Goal: Task Accomplishment & Management: Use online tool/utility

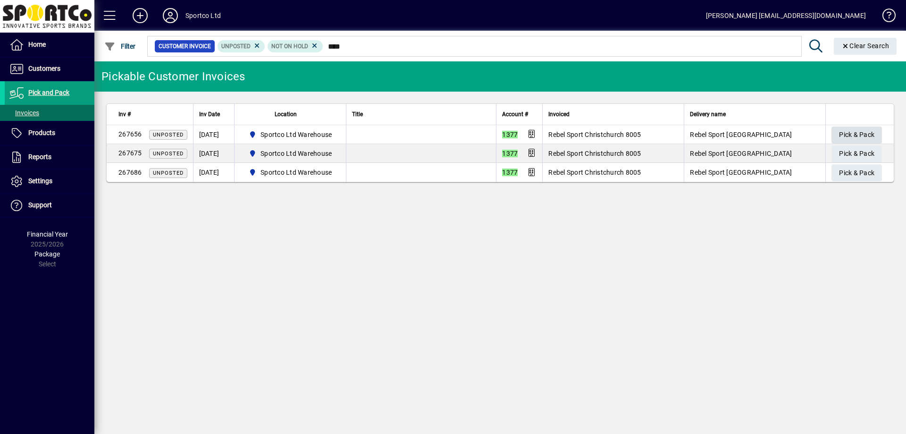
type input "****"
click at [840, 131] on span "Pick & Pack" at bounding box center [856, 135] width 35 height 16
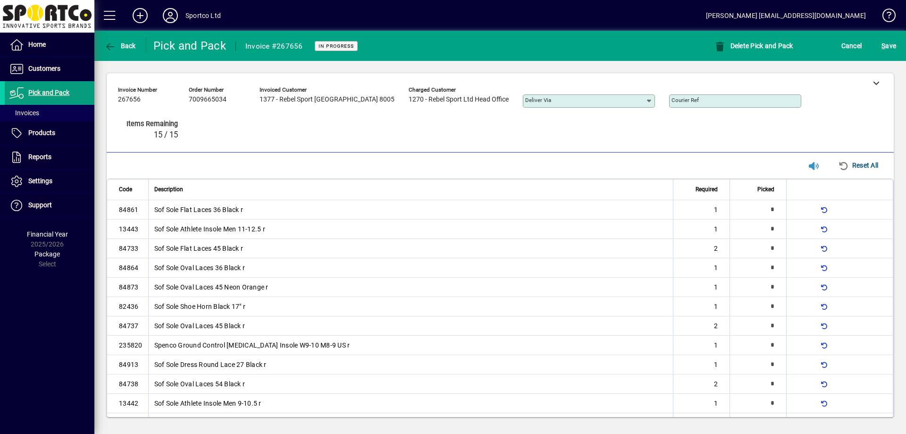
type input "*"
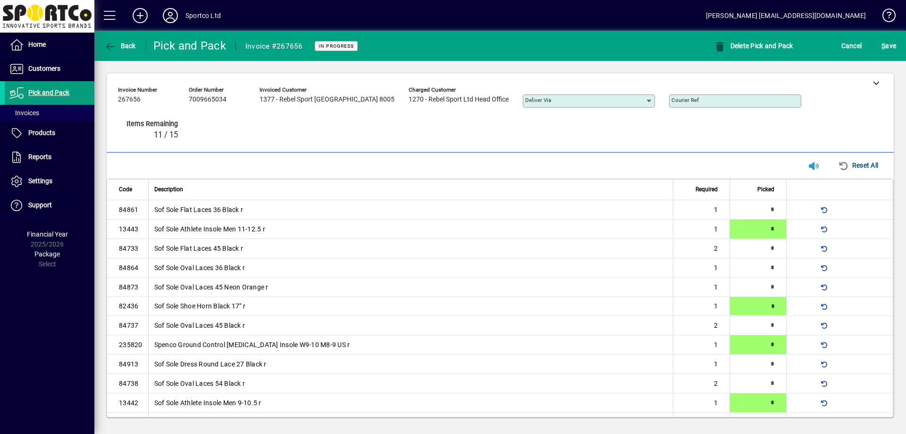
type input "*"
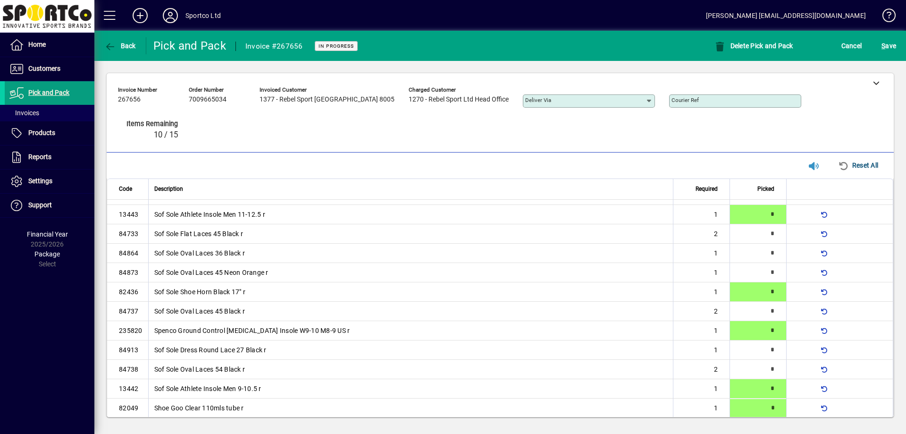
type input "*"
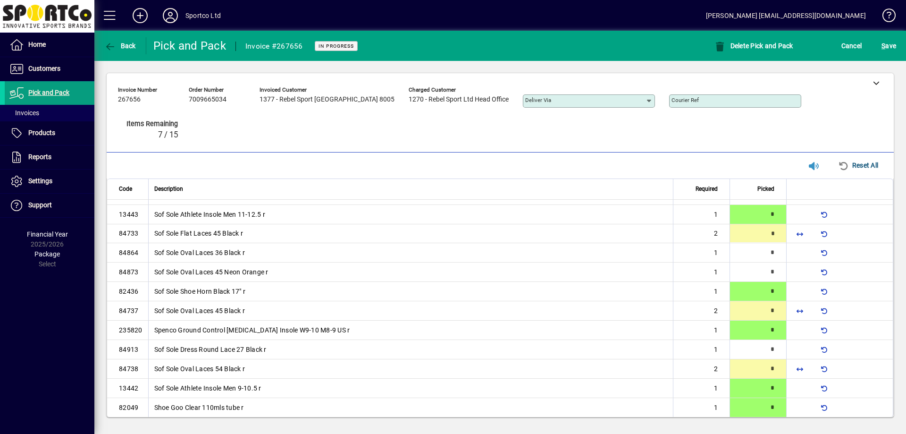
type input "*"
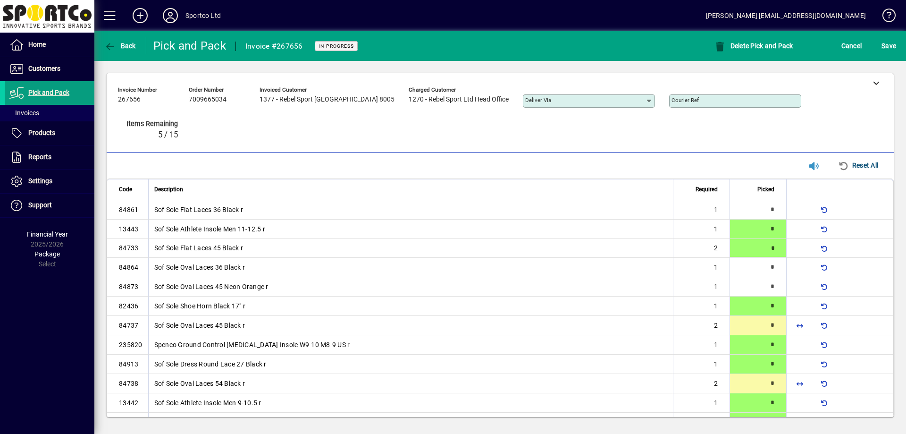
type input "*"
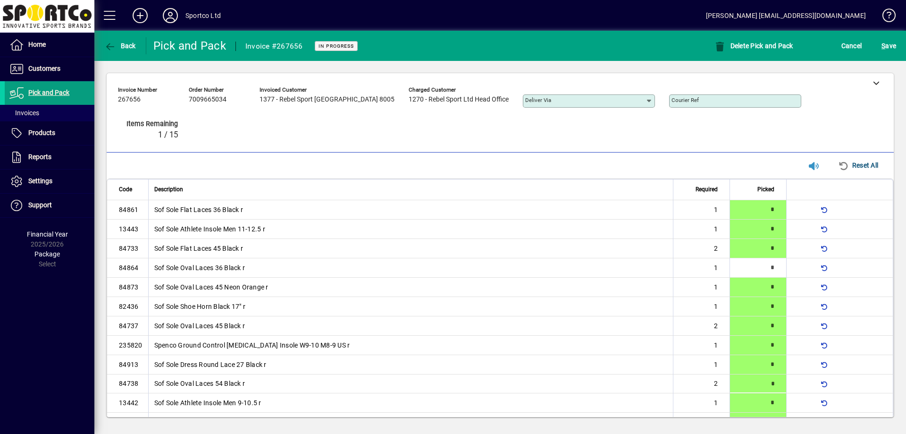
type input "*"
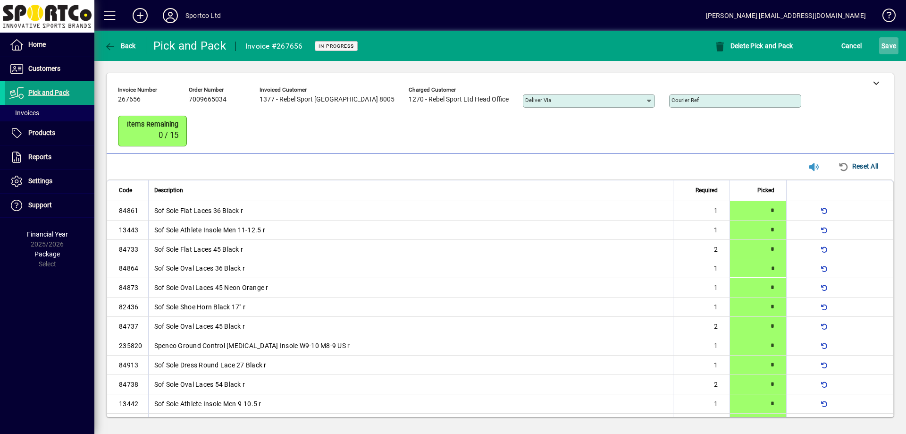
click at [891, 44] on span "S ave" at bounding box center [889, 45] width 15 height 15
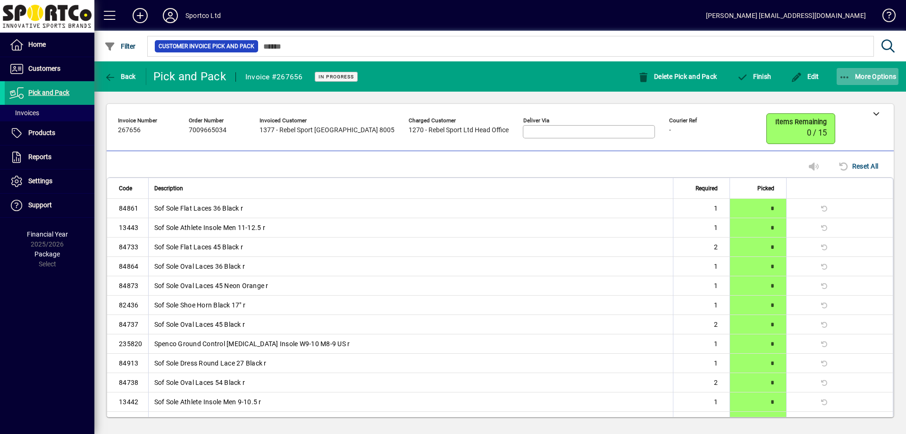
click at [845, 74] on icon "button" at bounding box center [845, 77] width 12 height 9
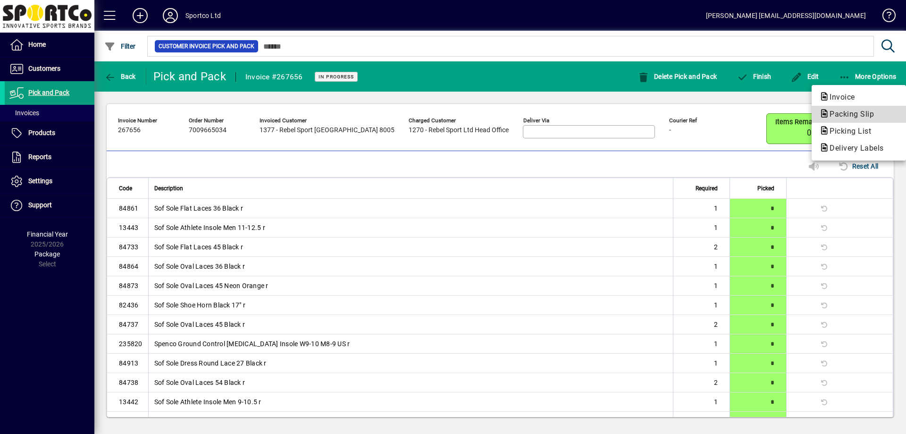
click at [844, 118] on span "Packing Slip" at bounding box center [858, 114] width 79 height 11
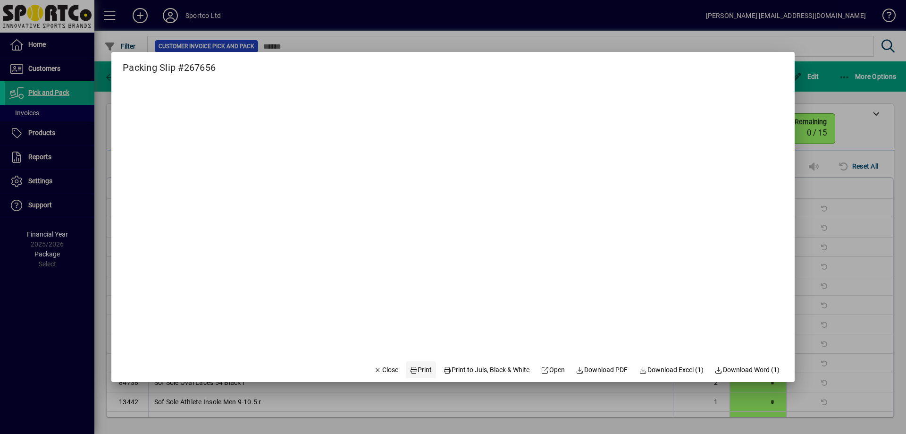
click at [420, 376] on span at bounding box center [421, 369] width 30 height 23
click at [374, 369] on icon "button" at bounding box center [378, 370] width 8 height 7
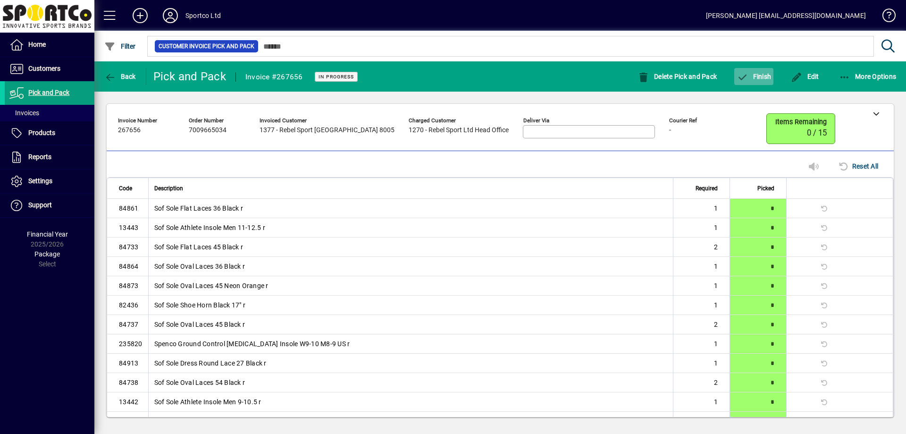
click at [746, 70] on span "button" at bounding box center [753, 76] width 39 height 23
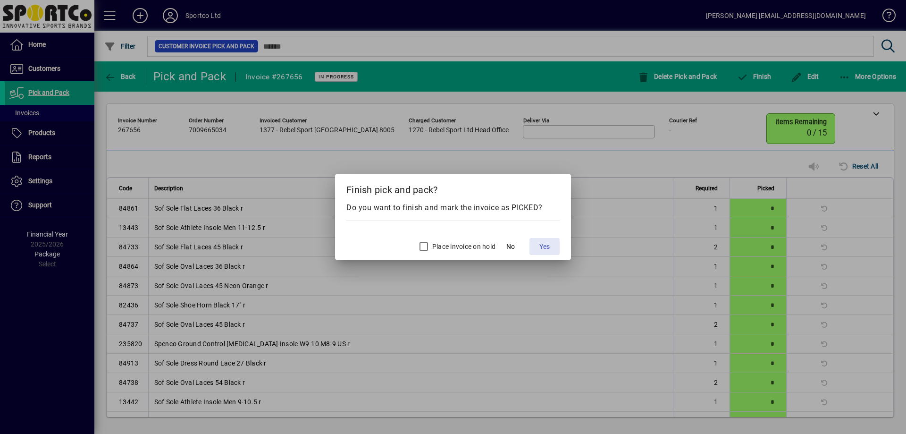
click at [541, 243] on span "Yes" at bounding box center [544, 247] width 10 height 10
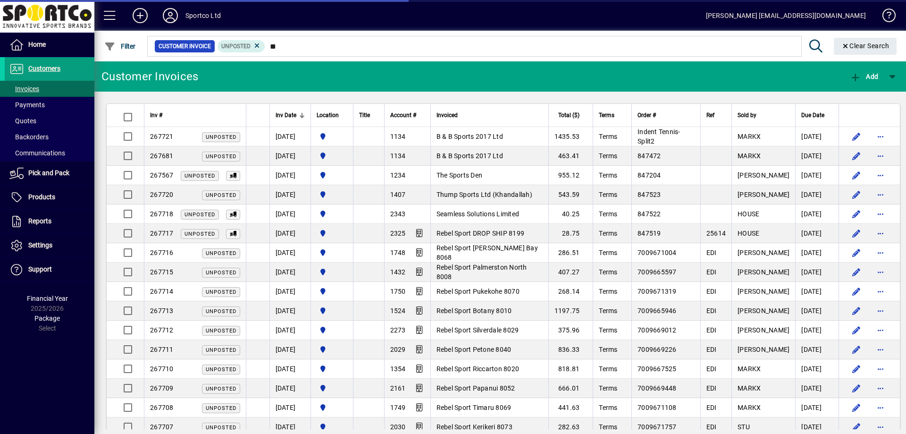
click at [270, 49] on input "**" at bounding box center [529, 46] width 529 height 13
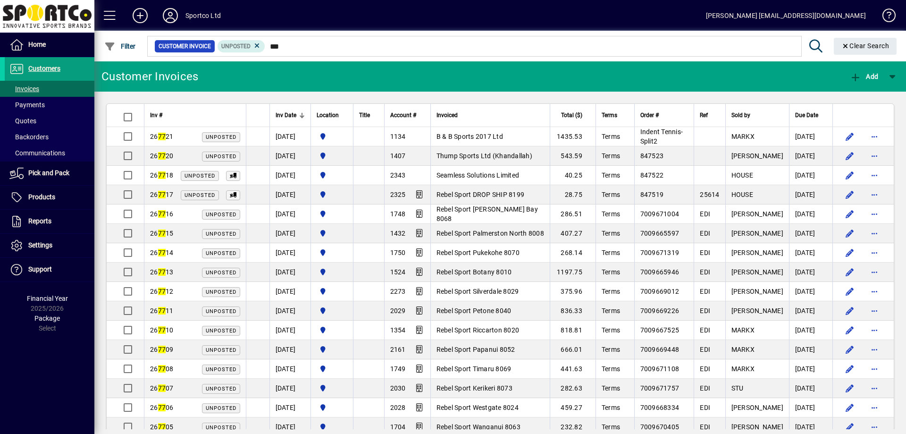
type input "****"
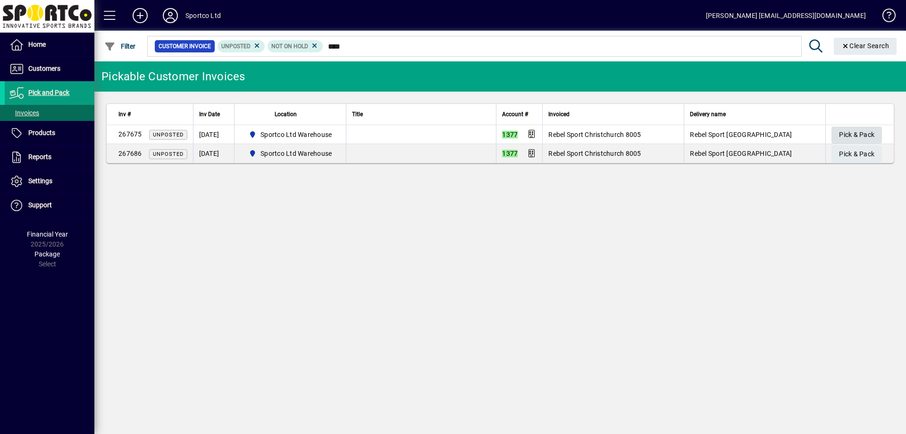
type input "****"
click at [854, 131] on span "Pick & Pack" at bounding box center [856, 135] width 35 height 16
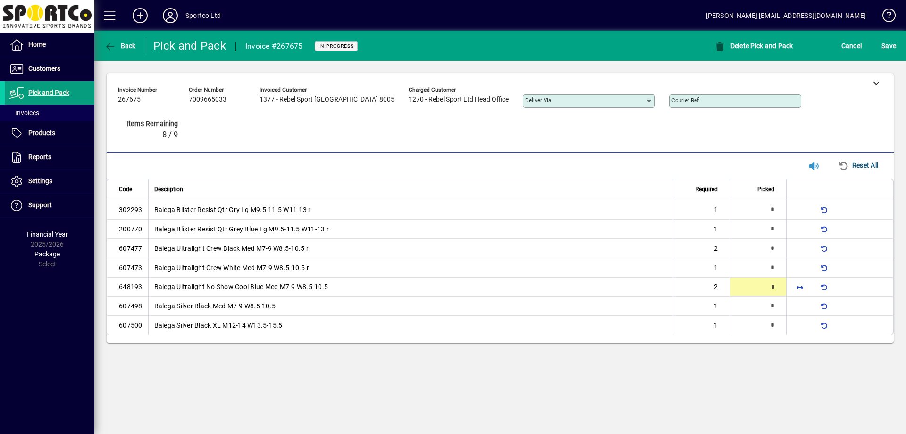
type input "*"
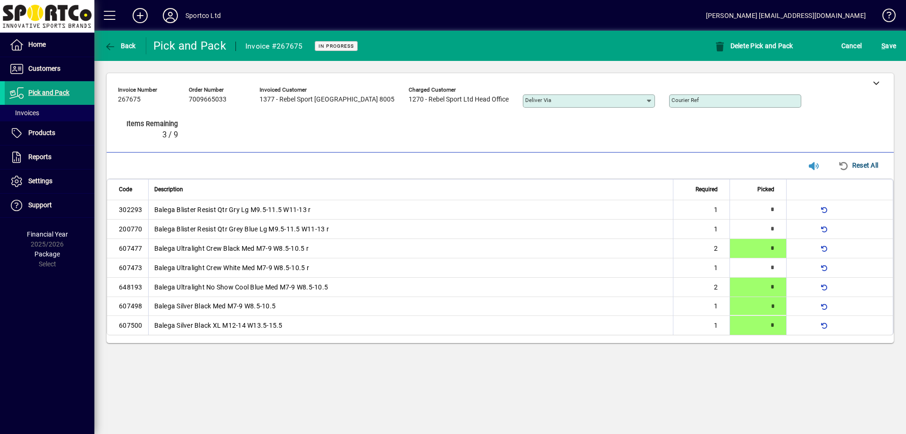
type input "*"
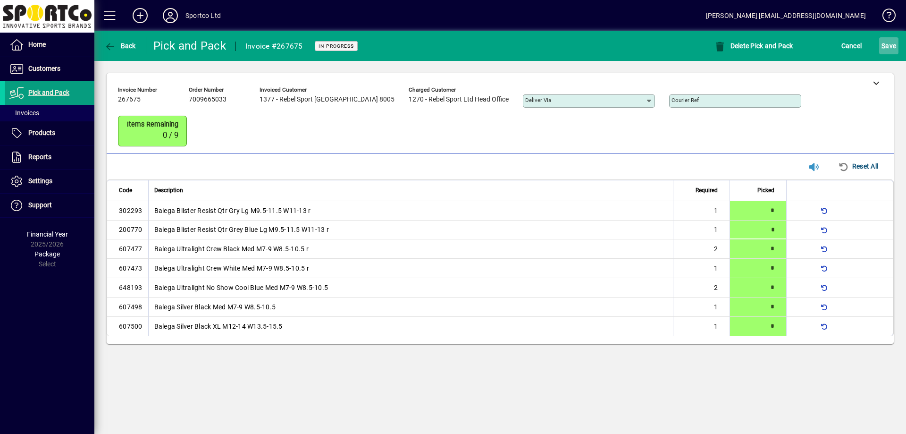
drag, startPoint x: 899, startPoint y: 55, endPoint x: 887, endPoint y: 51, distance: 13.0
click at [899, 55] on mat-toolbar-row "Back Pick and Pack Invoice #267675 In Progress Delete Pick and Pack Cancel S ave" at bounding box center [500, 46] width 812 height 30
click at [883, 49] on span "S" at bounding box center [884, 46] width 4 height 8
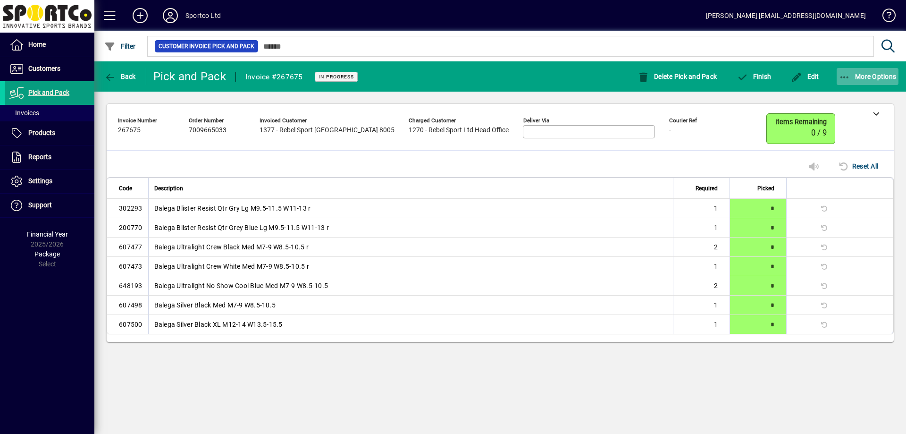
click at [840, 70] on span "button" at bounding box center [868, 76] width 62 height 23
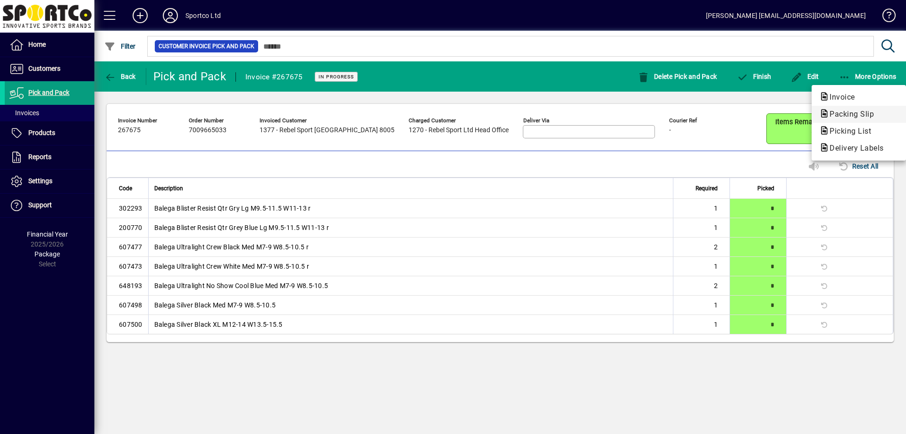
click at [853, 107] on button "Packing Slip" at bounding box center [859, 114] width 94 height 17
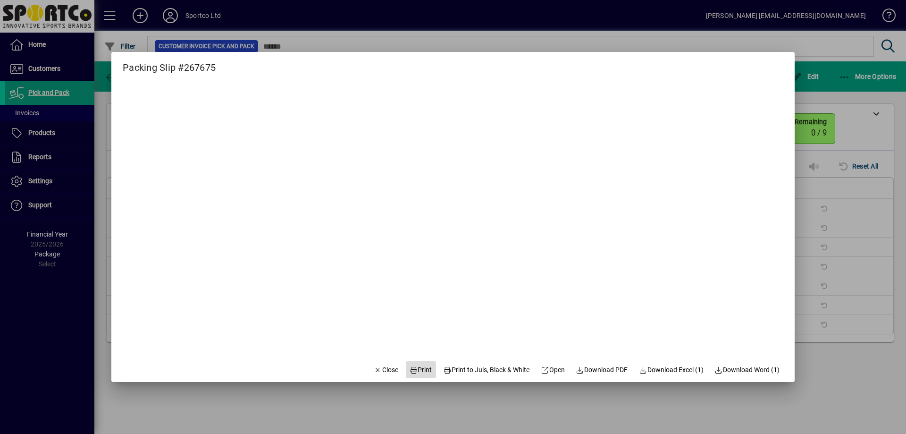
click at [410, 372] on span "Print" at bounding box center [421, 370] width 23 height 10
click at [376, 369] on span "Close" at bounding box center [386, 370] width 25 height 10
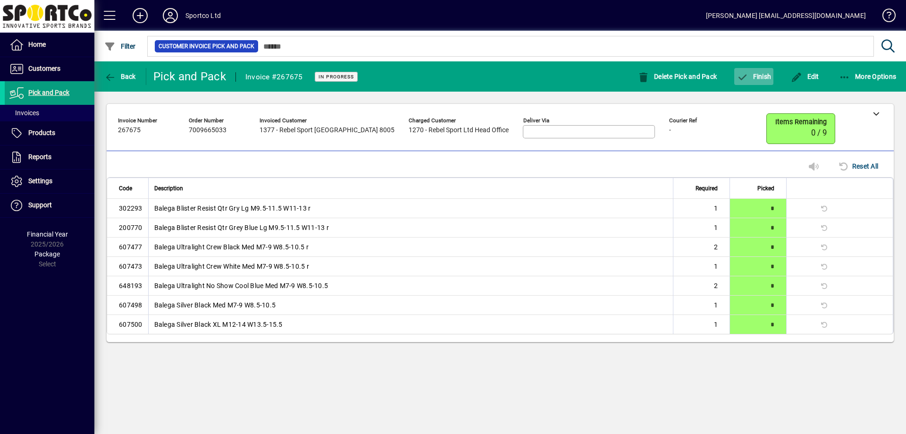
click at [766, 76] on span "Finish" at bounding box center [754, 77] width 34 height 8
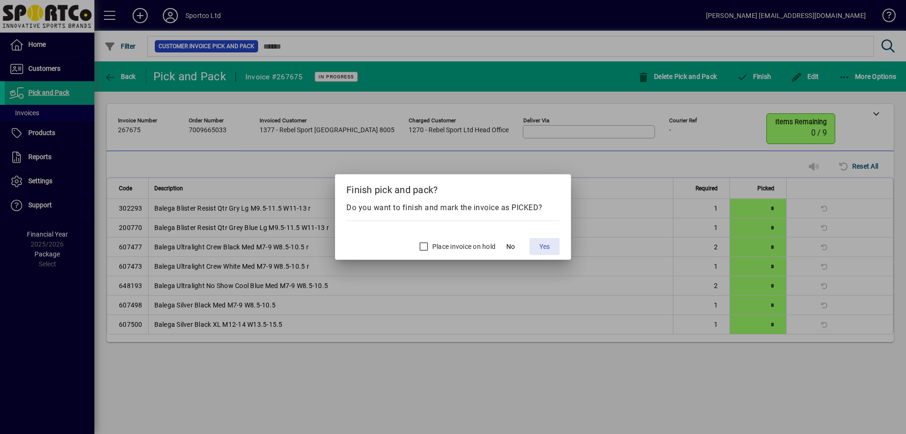
click at [542, 243] on span "Yes" at bounding box center [544, 247] width 10 height 10
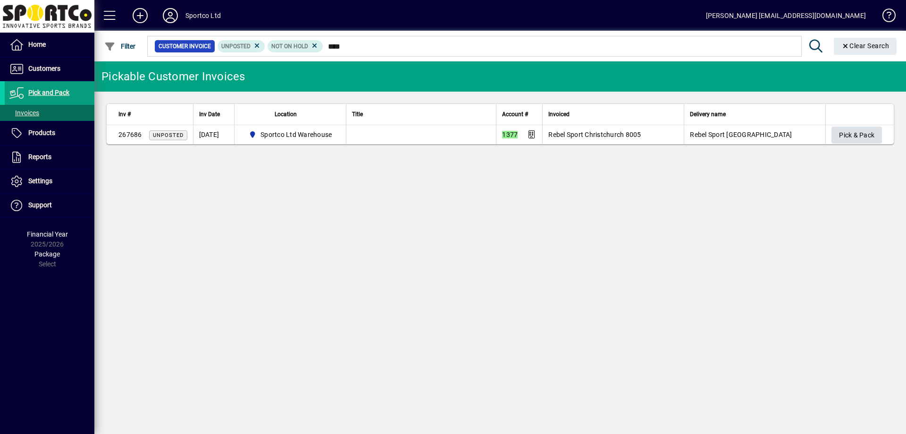
type input "****"
click at [842, 132] on span "Pick & Pack" at bounding box center [856, 135] width 35 height 16
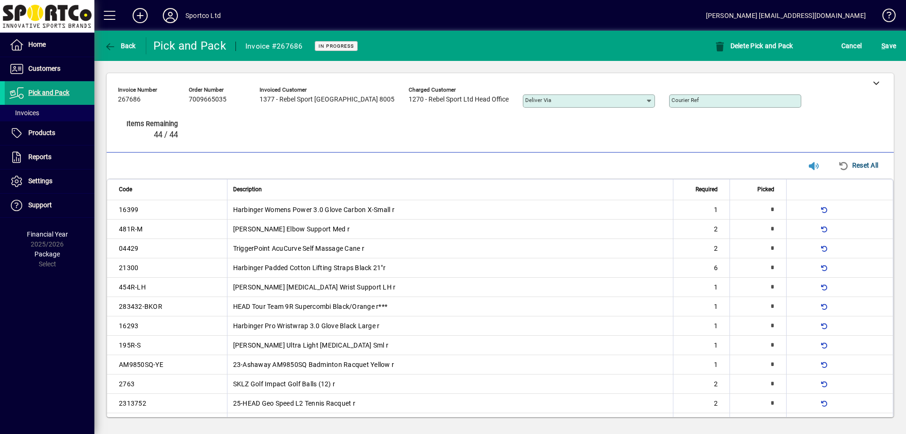
click at [523, 153] on mat-toolbar-row "Line Items Reset All" at bounding box center [500, 165] width 787 height 26
type input "*"
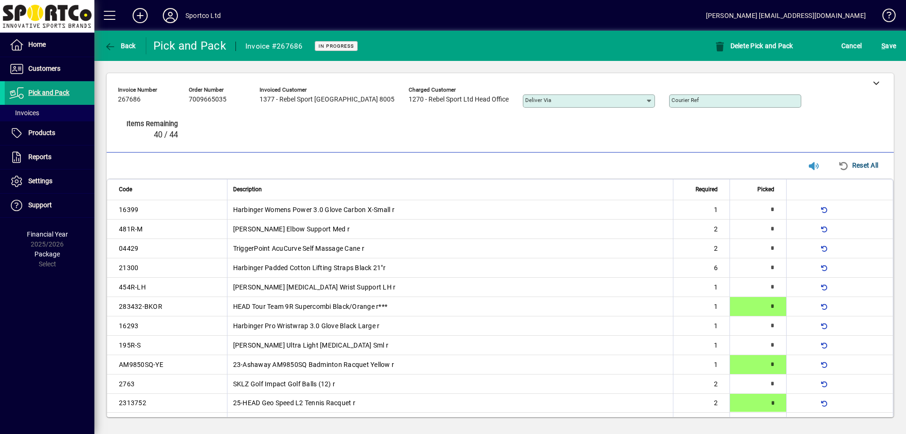
type input "*"
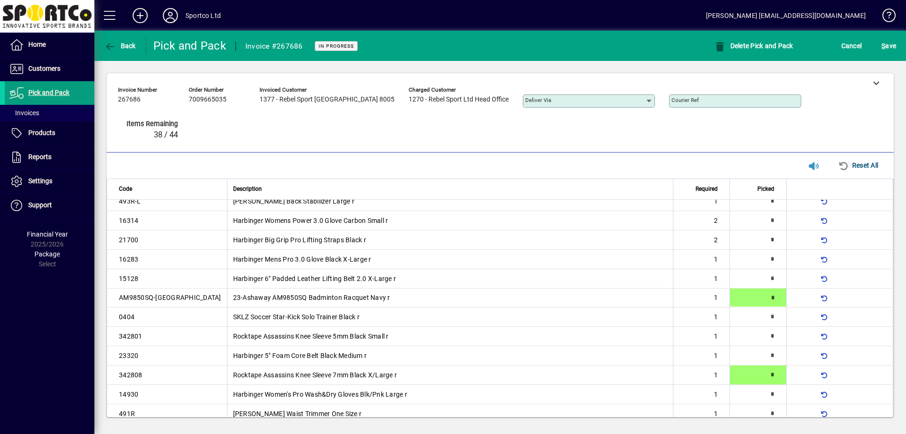
type input "*"
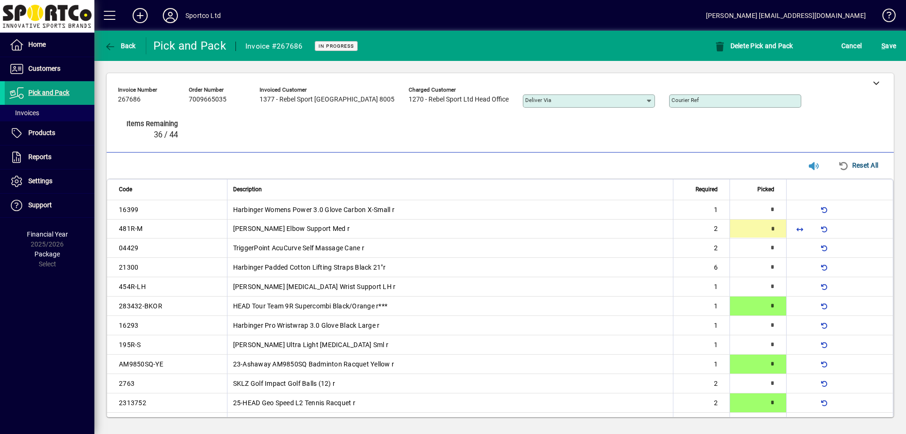
type input "*"
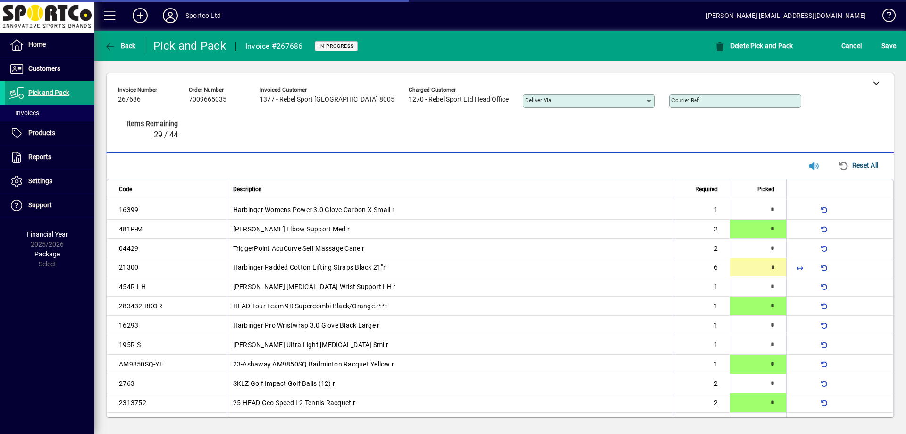
scroll to position [318, 0]
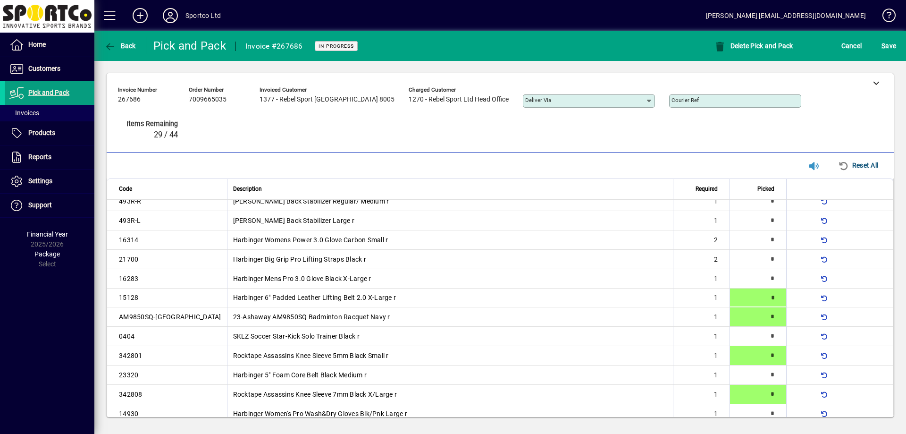
type input "*"
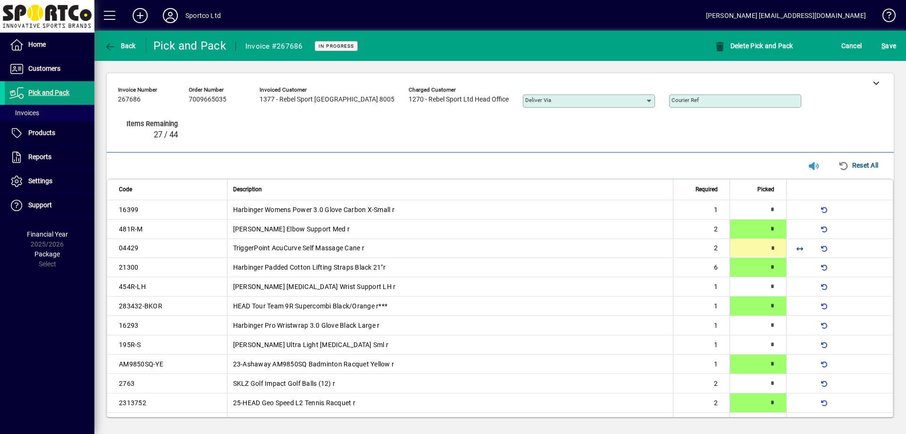
type input "*"
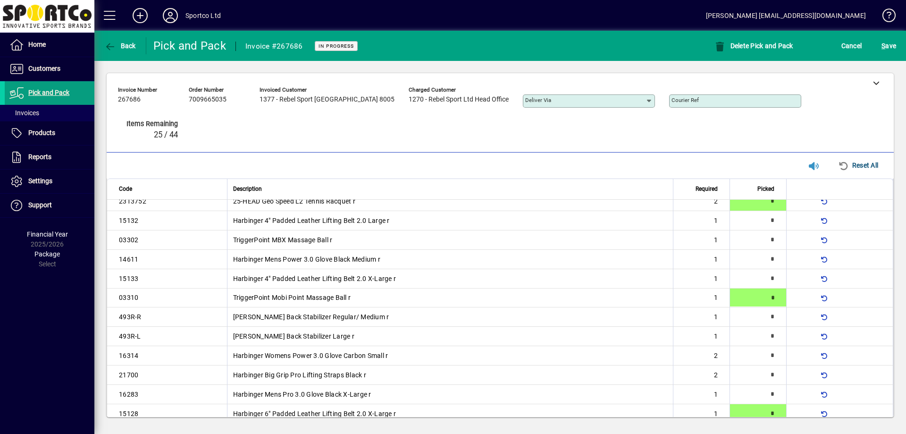
type input "*"
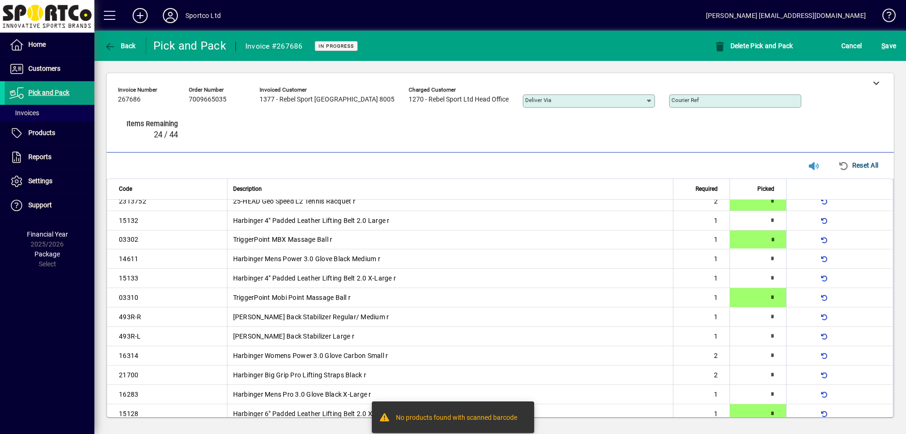
type input "*"
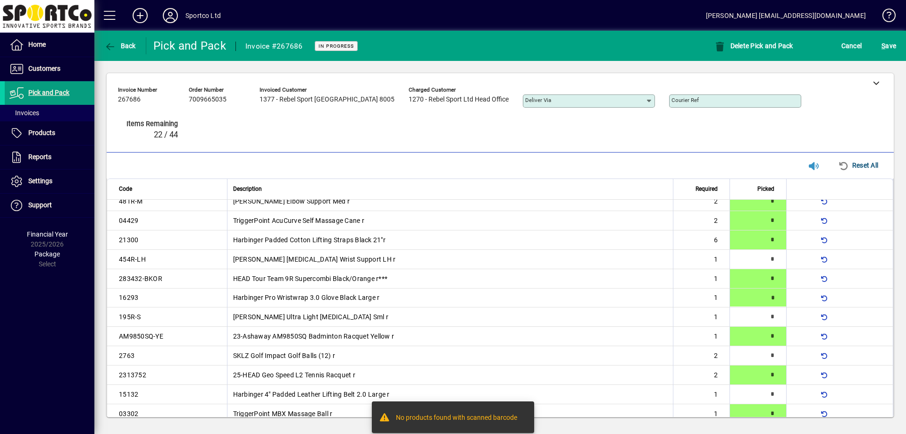
scroll to position [260, 0]
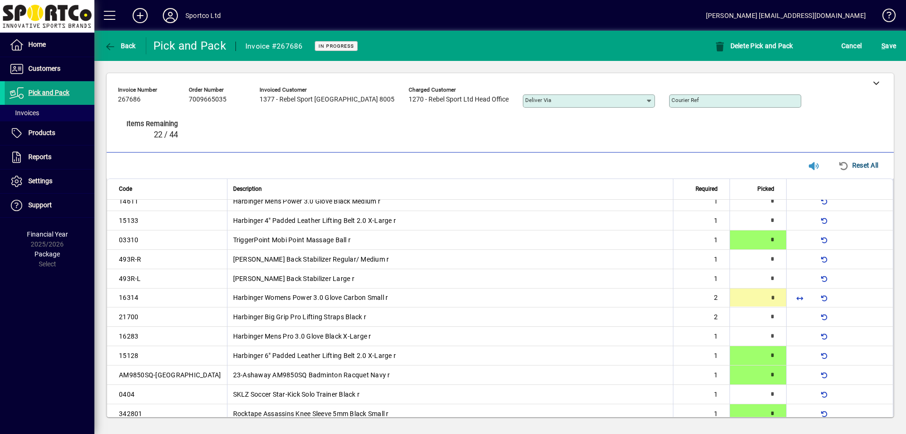
type input "*"
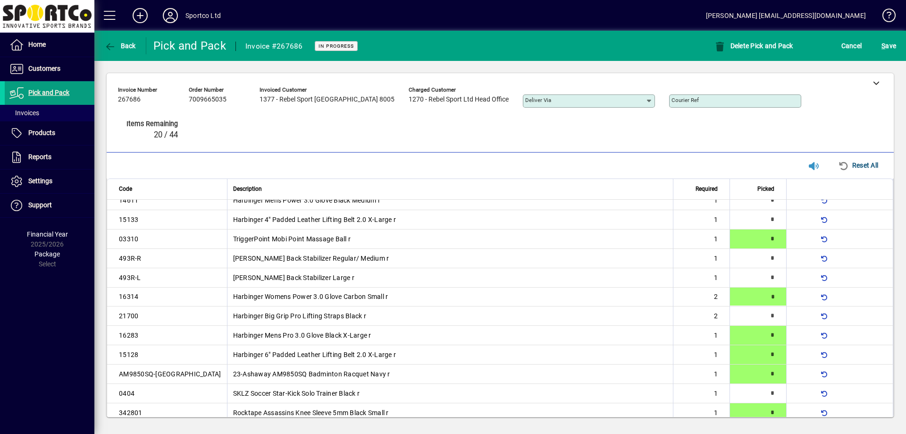
type input "*"
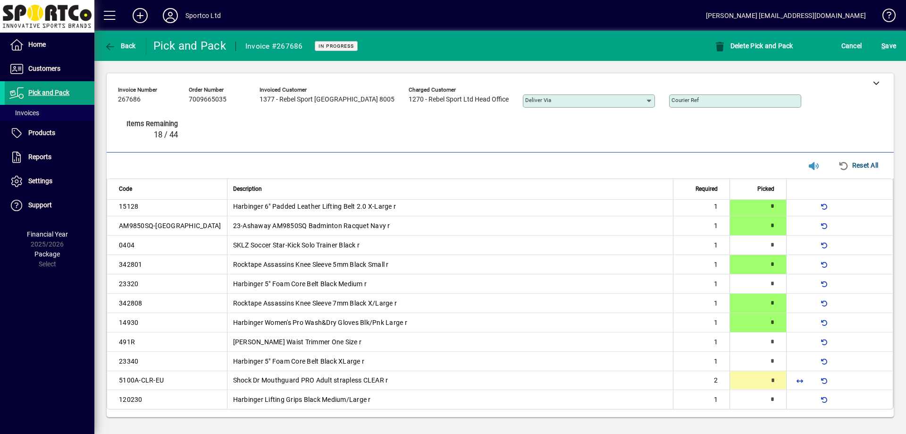
type input "*"
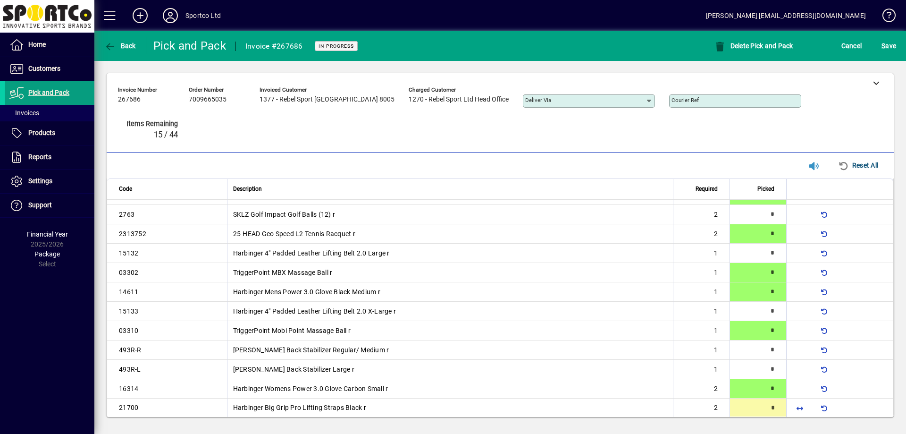
type input "*"
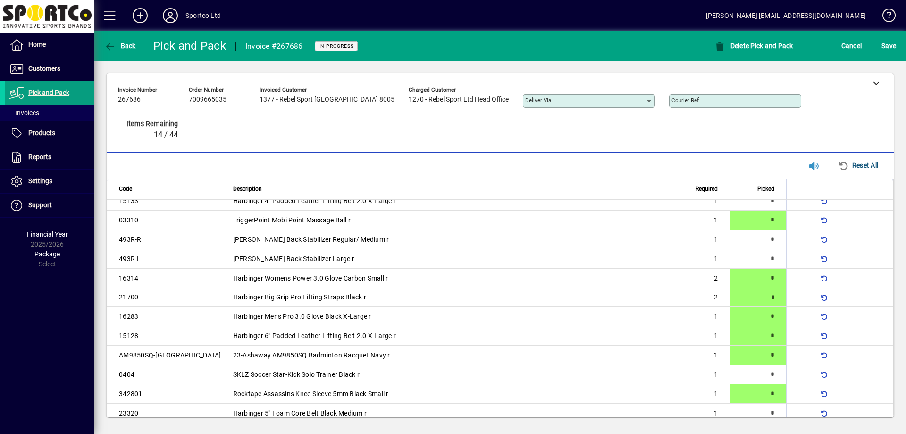
scroll to position [280, 0]
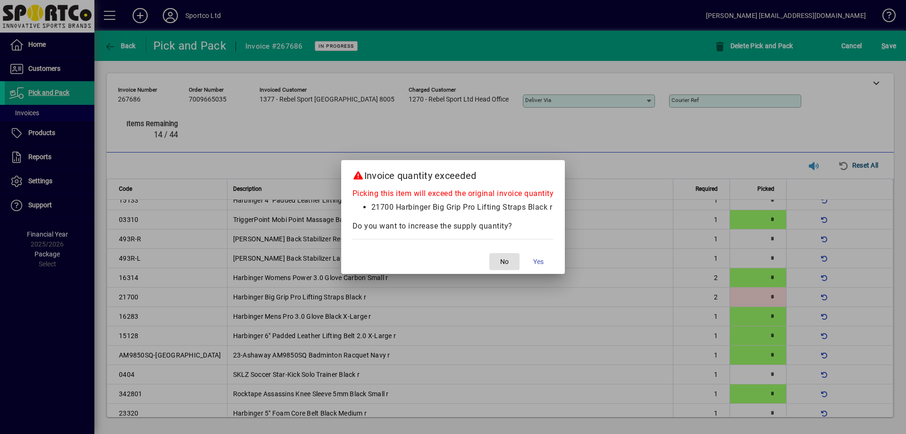
click at [489, 253] on button "No" at bounding box center [504, 261] width 30 height 17
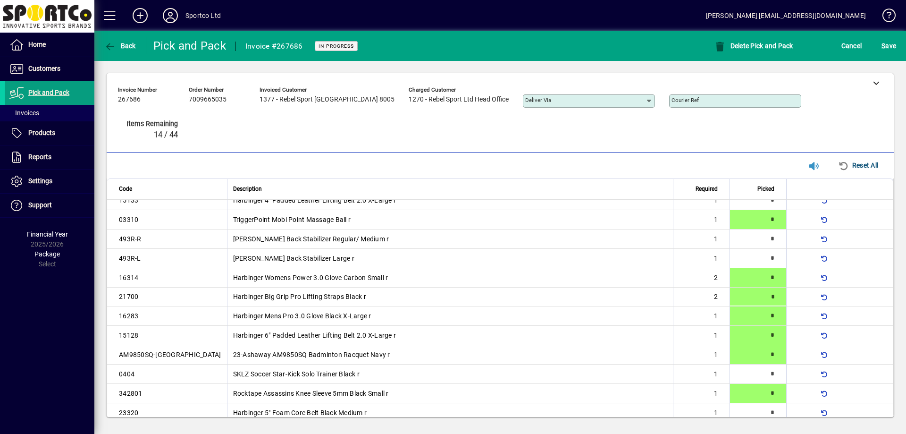
type input "*"
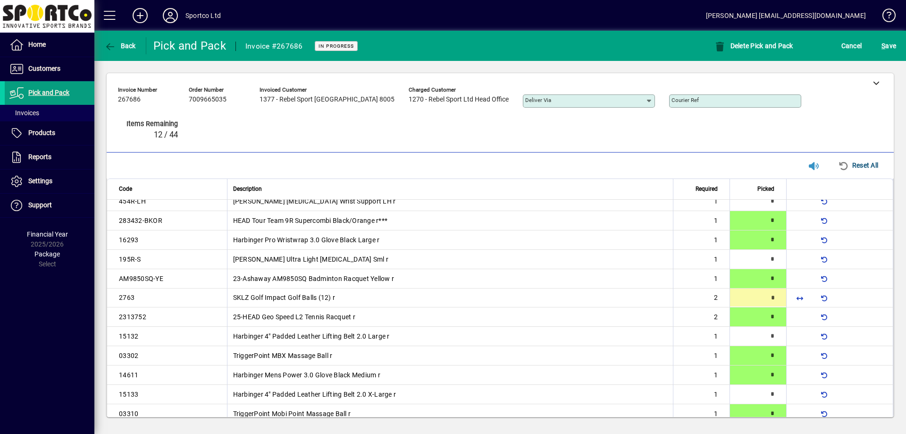
type input "*"
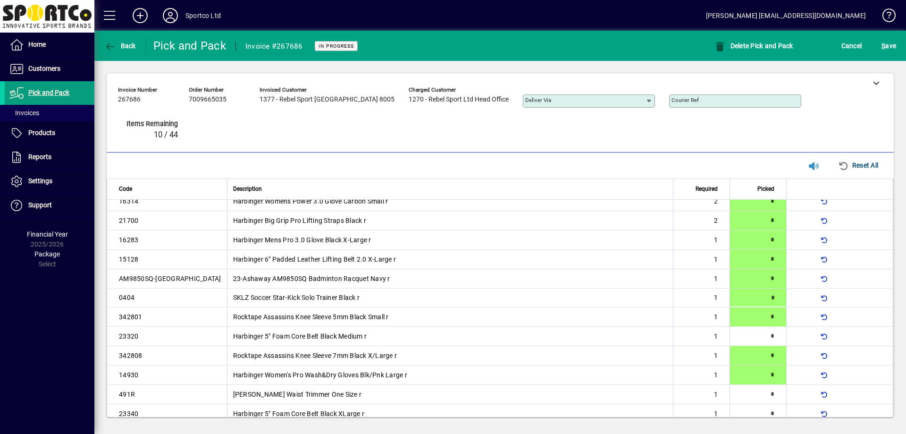
type input "*"
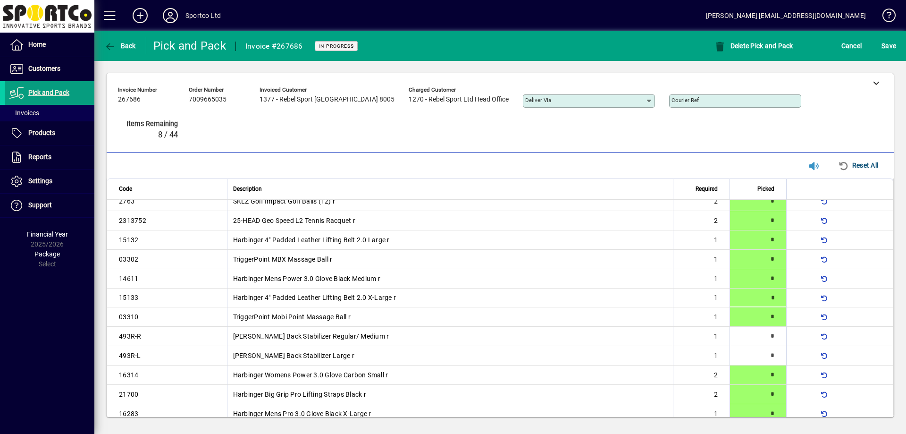
type input "*"
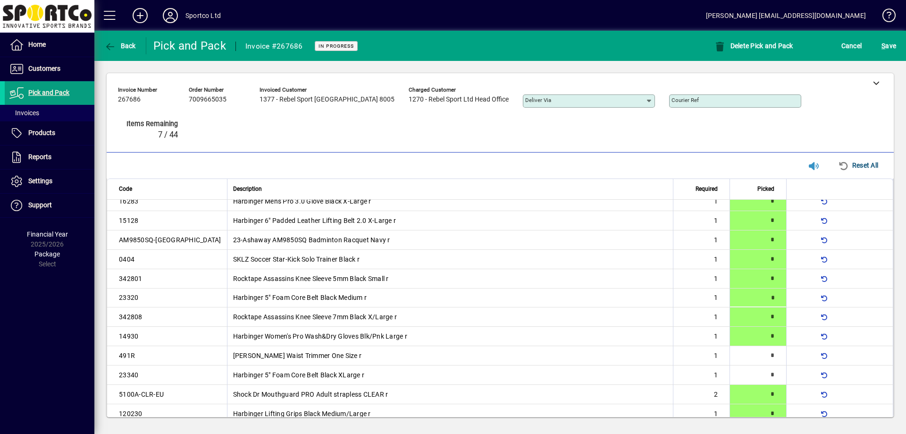
type input "*"
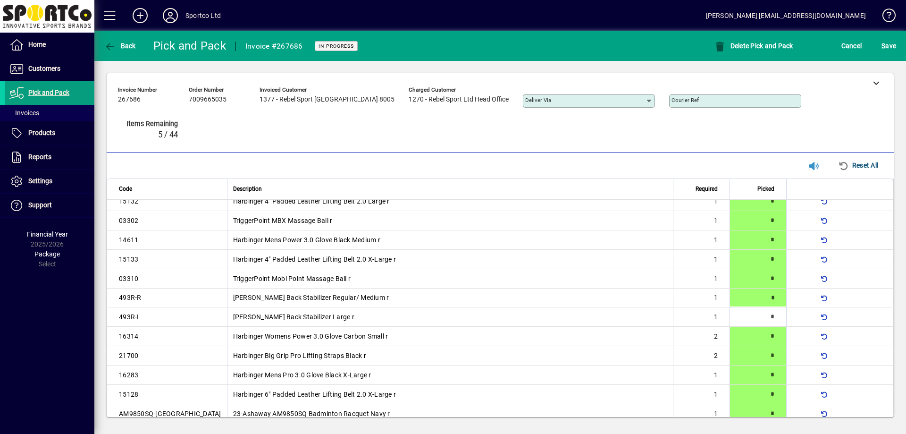
type input "*"
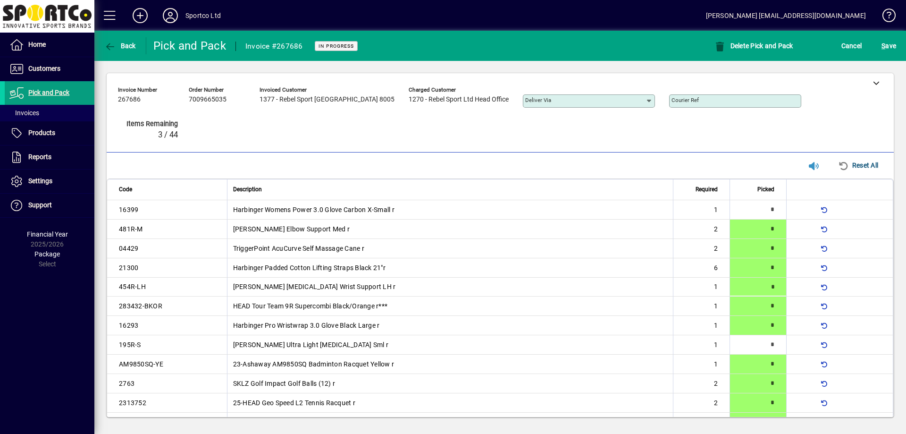
type input "*"
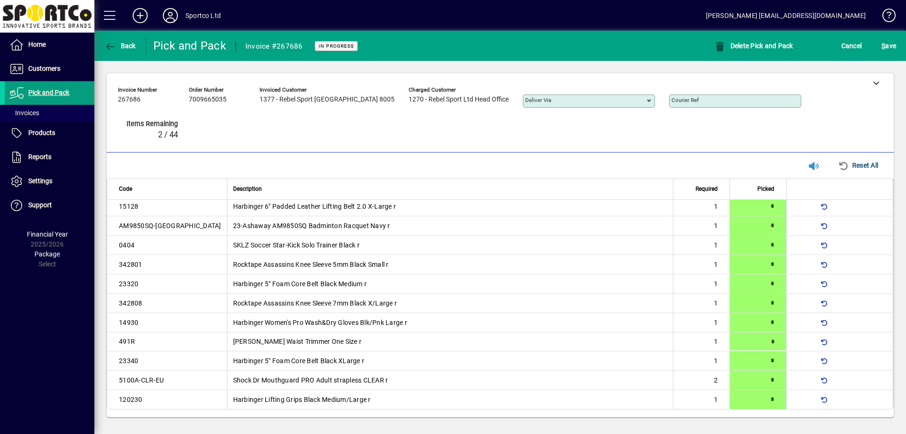
type input "*"
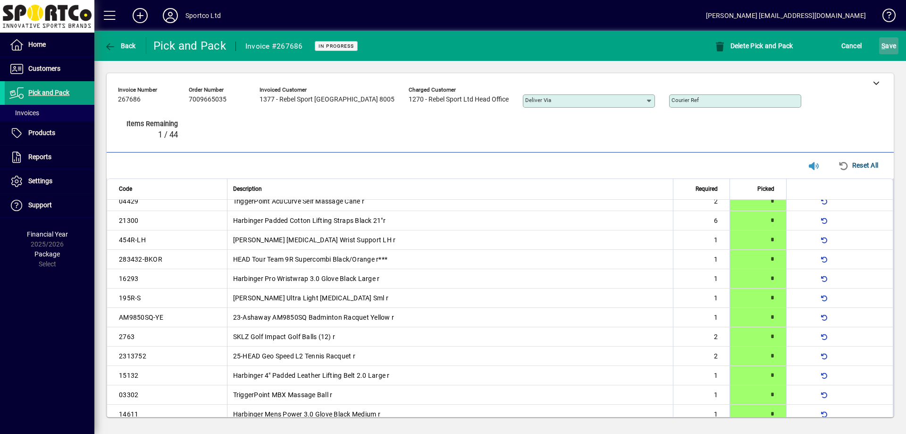
click at [894, 52] on span "S ave" at bounding box center [889, 45] width 15 height 15
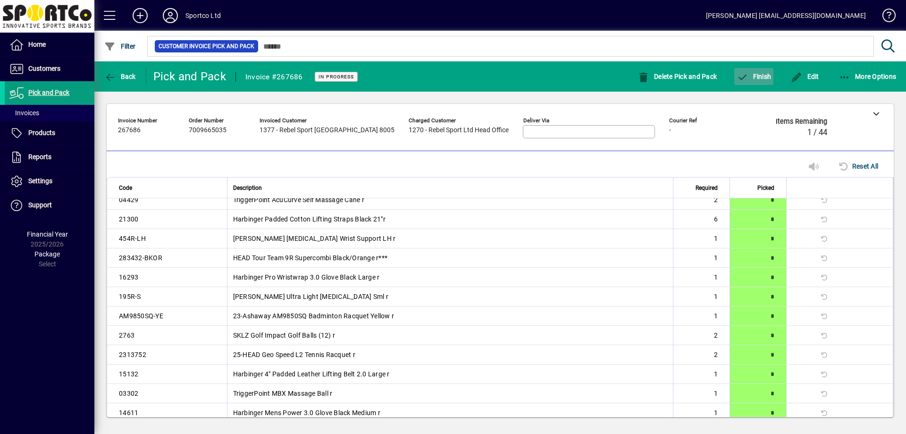
click at [747, 75] on icon "button" at bounding box center [743, 77] width 12 height 9
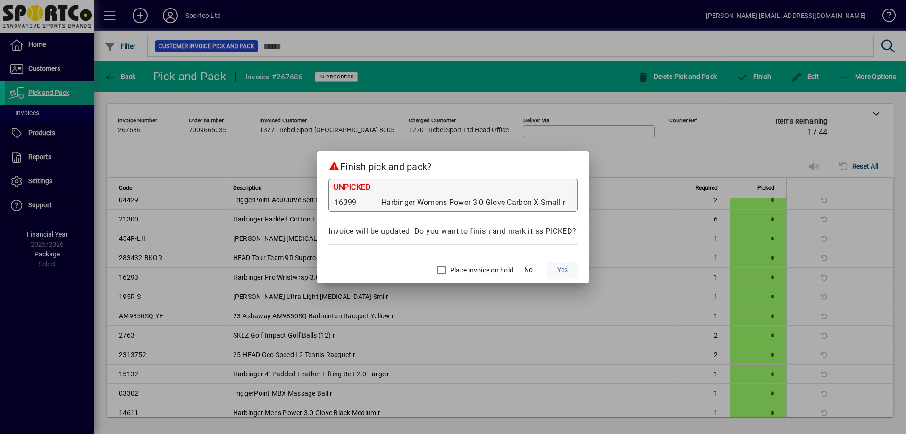
click at [567, 269] on span "Yes" at bounding box center [562, 270] width 10 height 10
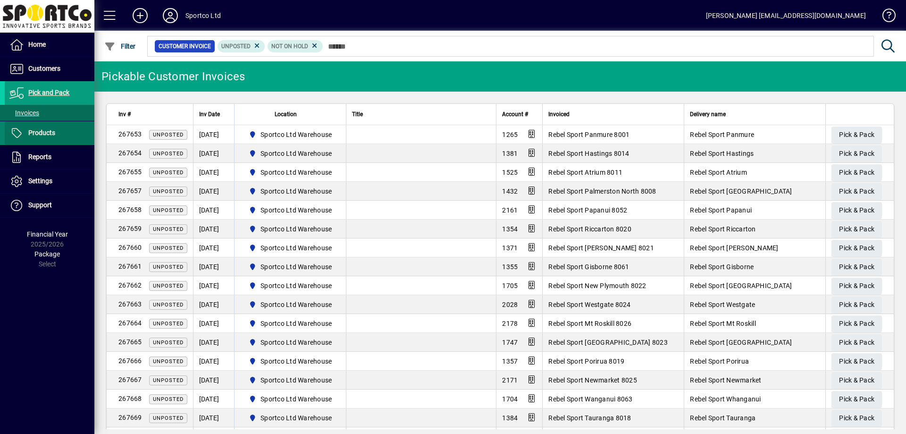
click at [57, 126] on span at bounding box center [50, 133] width 90 height 23
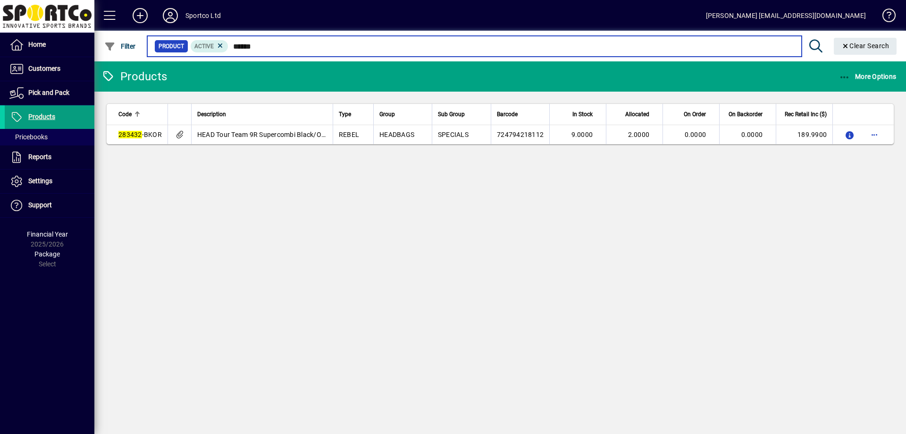
type input "******"
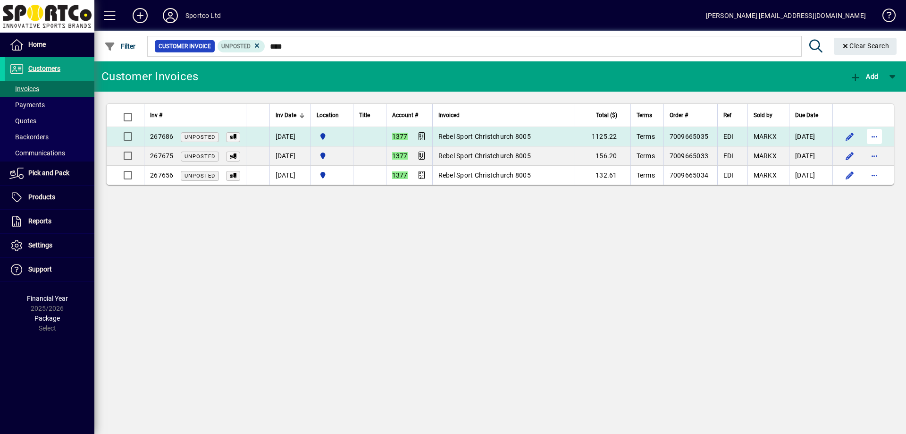
type input "****"
click at [876, 133] on span "button" at bounding box center [874, 136] width 23 height 23
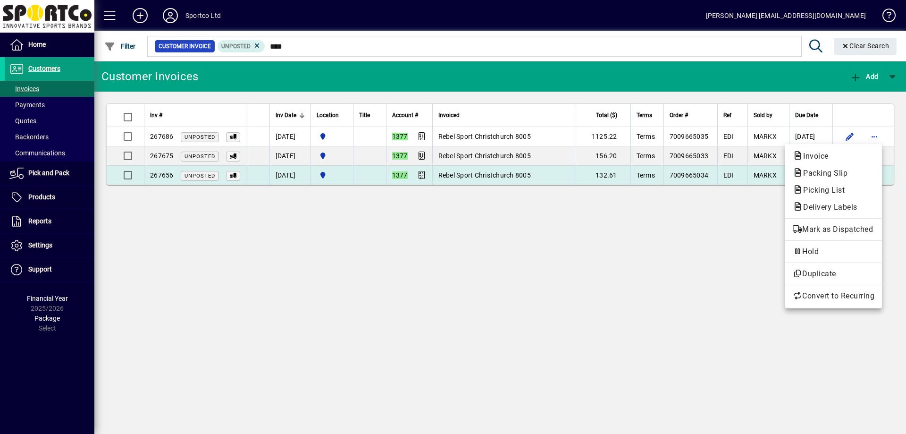
click at [805, 172] on span "Packing Slip" at bounding box center [822, 172] width 59 height 9
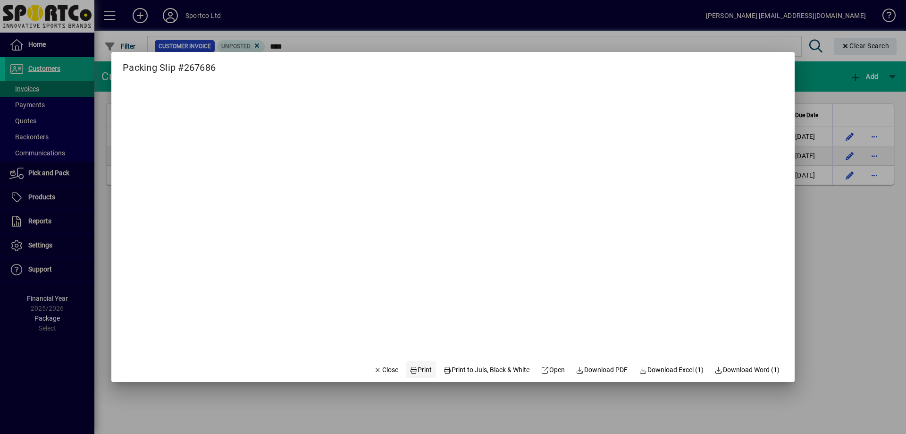
click at [415, 369] on span "Print" at bounding box center [421, 370] width 23 height 10
click at [374, 370] on span "Close" at bounding box center [386, 370] width 25 height 10
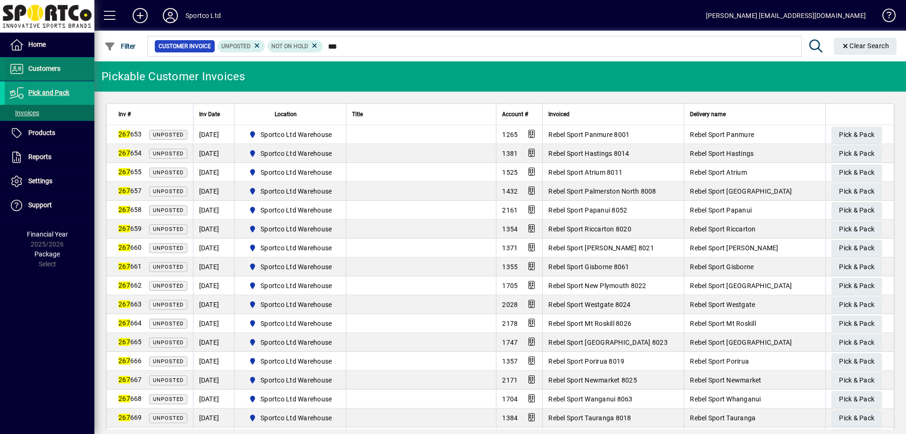
type input "***"
click at [63, 74] on span at bounding box center [50, 69] width 90 height 23
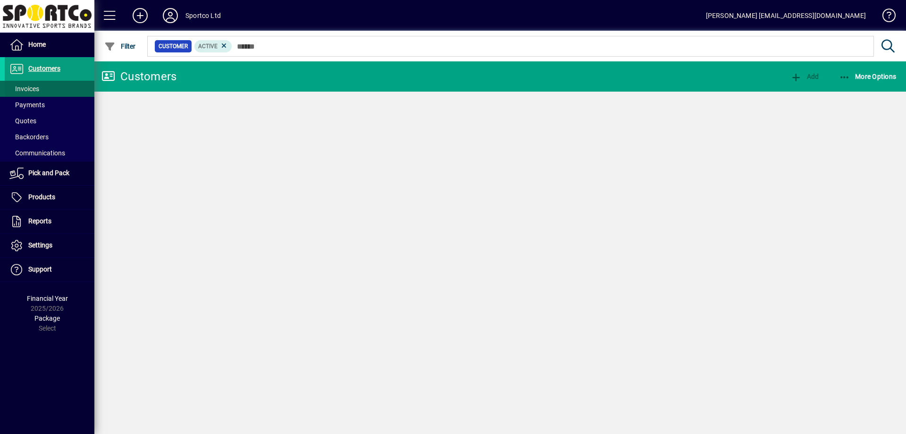
click at [60, 82] on span at bounding box center [50, 88] width 90 height 23
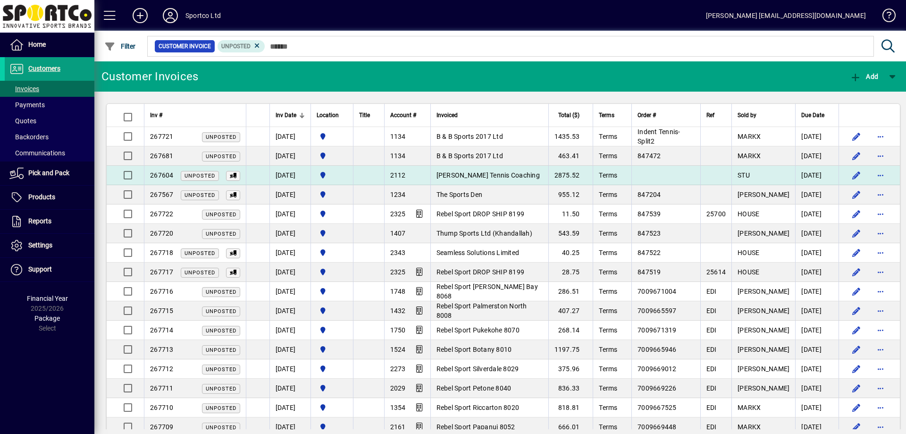
click at [266, 174] on td at bounding box center [258, 175] width 24 height 19
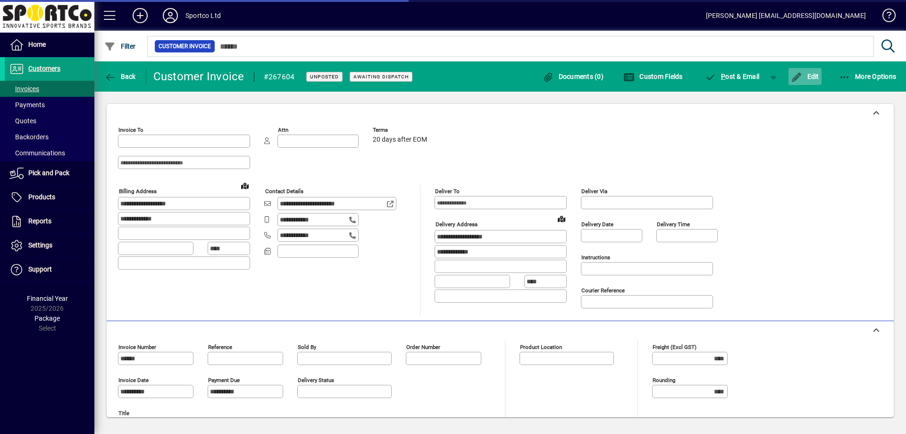
type input "**********"
click at [805, 82] on span "button" at bounding box center [805, 76] width 33 height 23
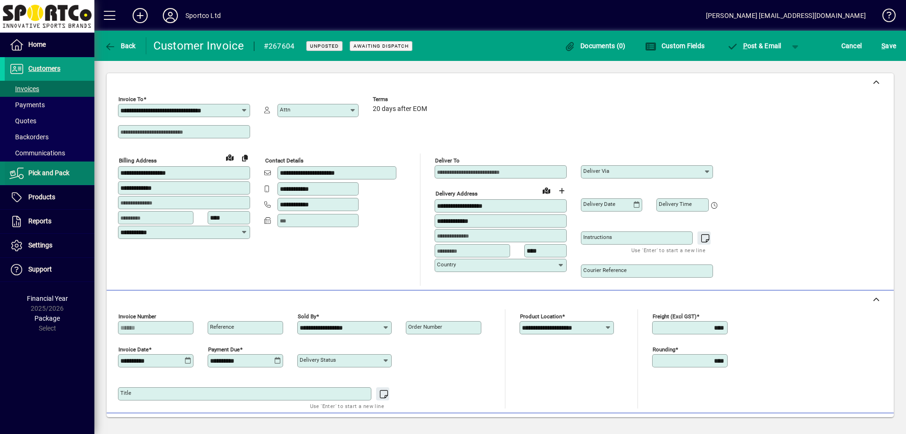
click at [59, 174] on span "Pick and Pack" at bounding box center [48, 173] width 41 height 8
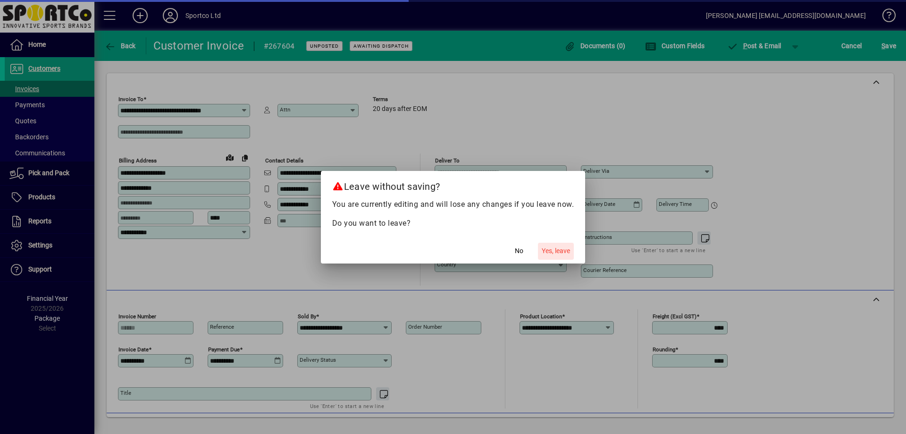
click at [546, 250] on span "Yes, leave" at bounding box center [556, 251] width 28 height 10
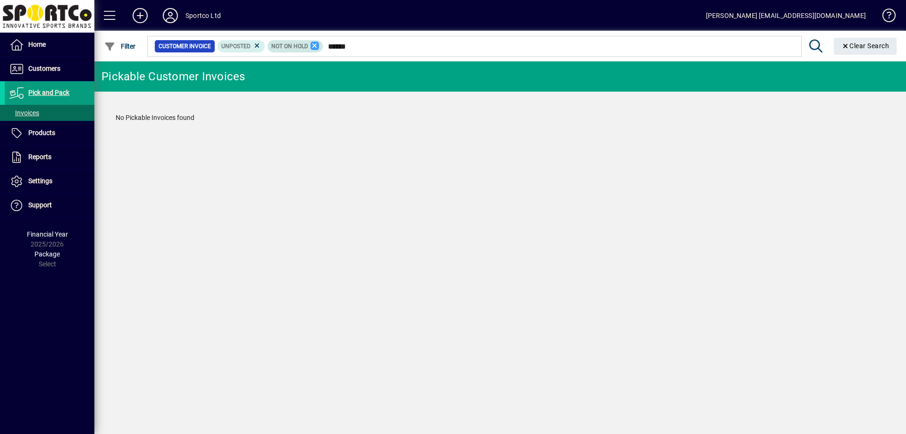
type input "******"
click at [313, 44] on icon at bounding box center [315, 46] width 8 height 8
click at [60, 99] on span at bounding box center [50, 93] width 90 height 23
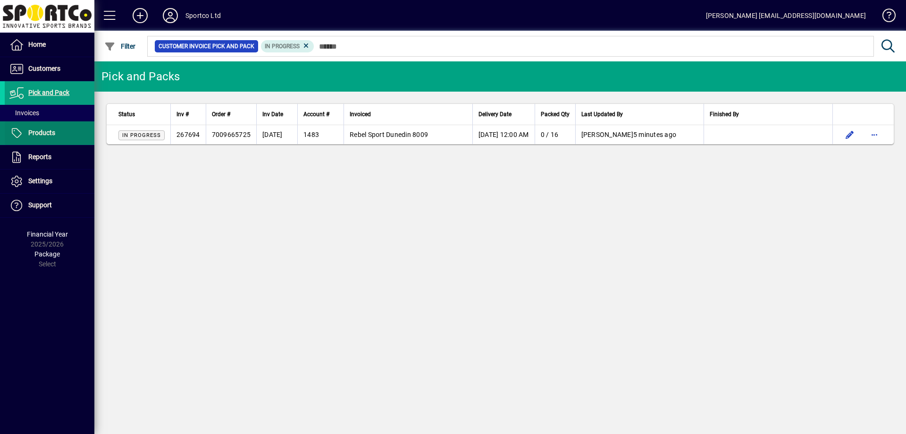
click at [49, 131] on span "Products" at bounding box center [41, 133] width 27 height 8
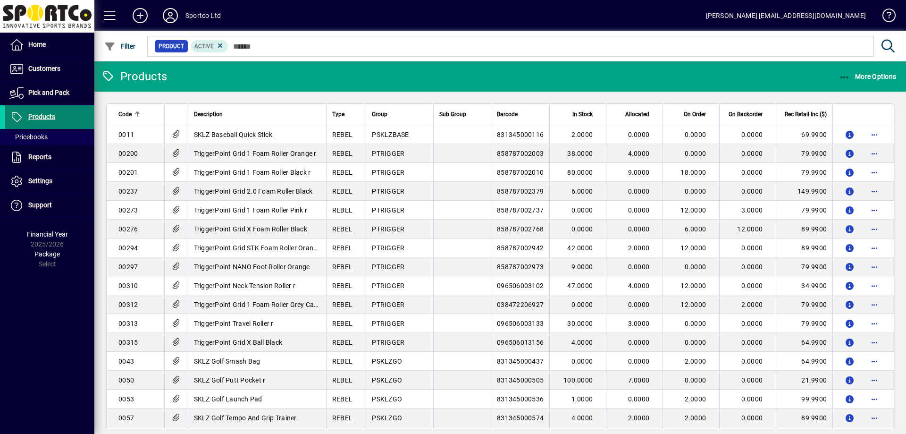
click at [38, 117] on span "Products" at bounding box center [41, 117] width 27 height 8
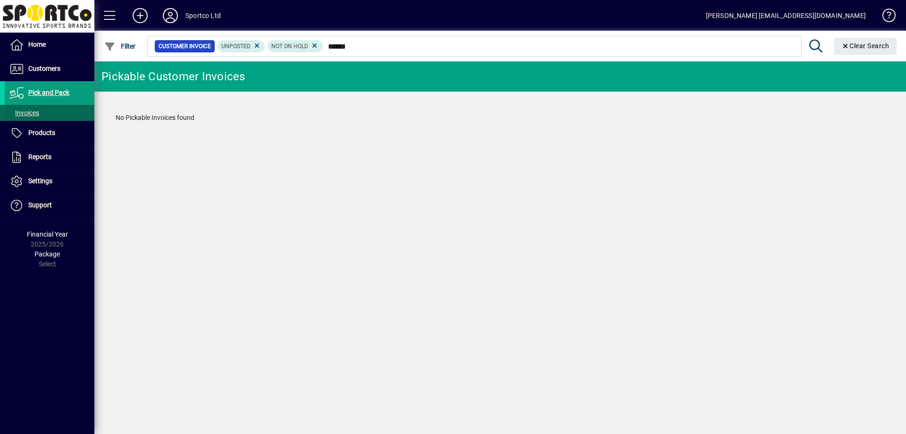
type input "******"
click at [48, 107] on span at bounding box center [50, 112] width 90 height 23
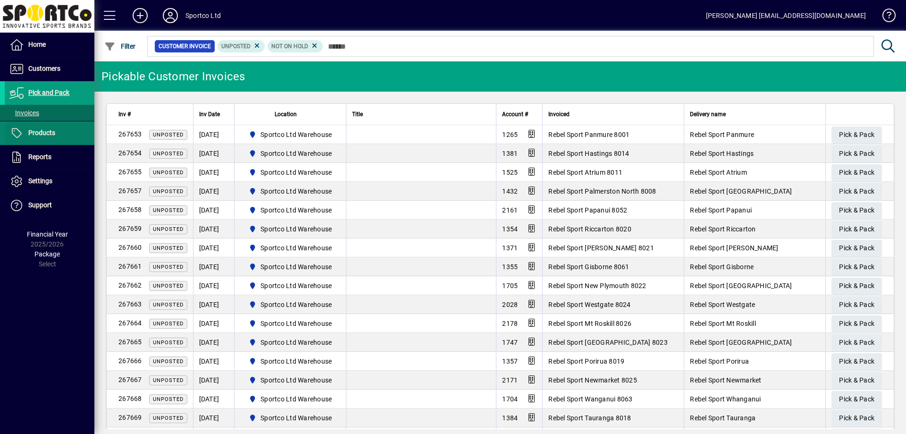
click at [59, 142] on span at bounding box center [50, 133] width 90 height 23
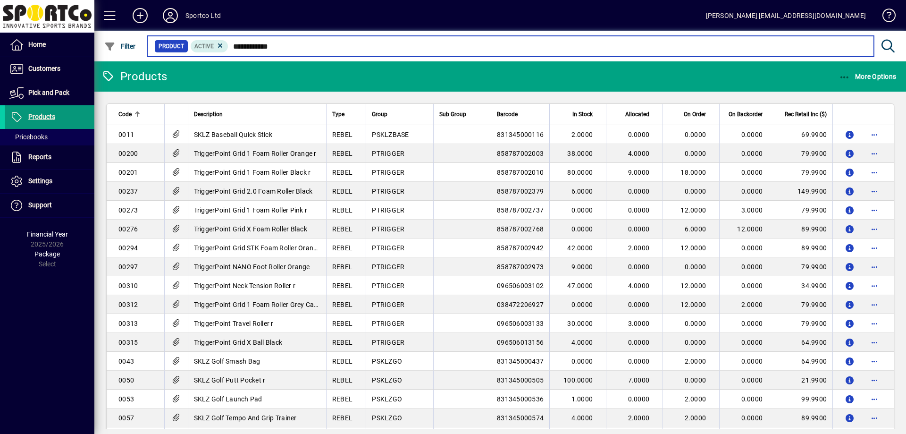
type input "**********"
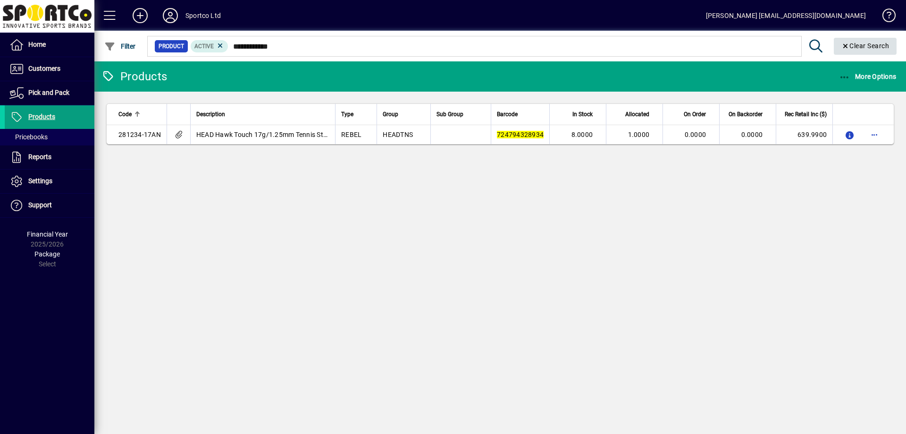
click at [856, 50] on span "Clear Search" at bounding box center [865, 46] width 48 height 8
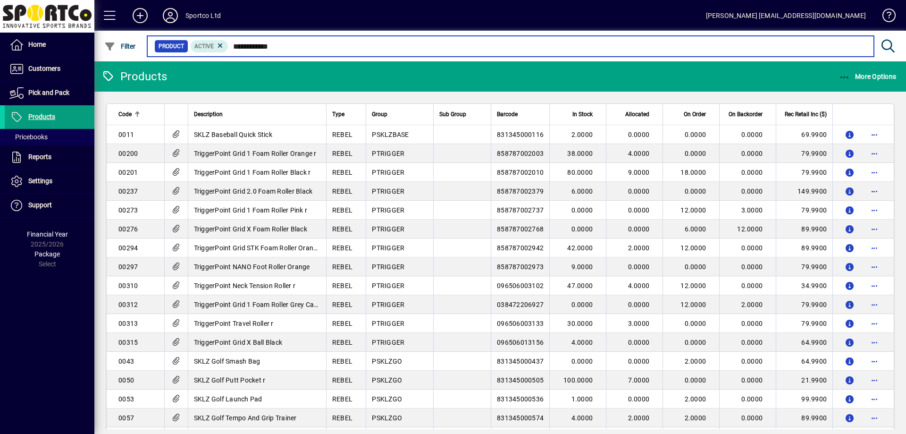
type input "**********"
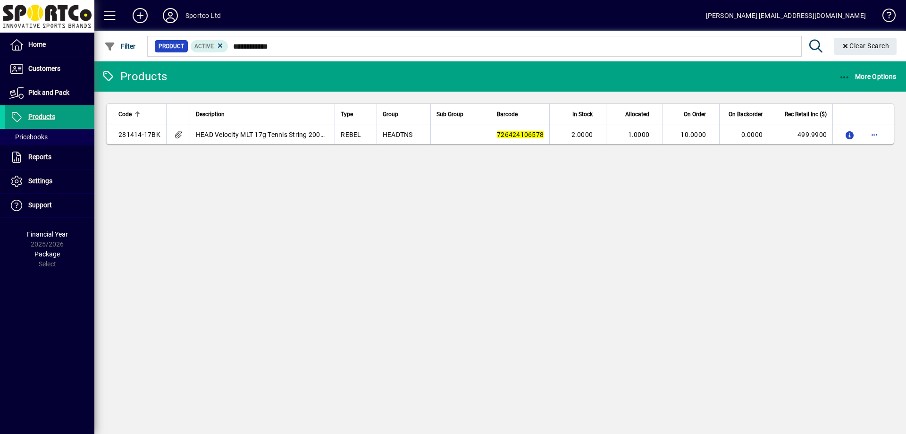
click at [856, 50] on span "Clear Search" at bounding box center [865, 46] width 48 height 8
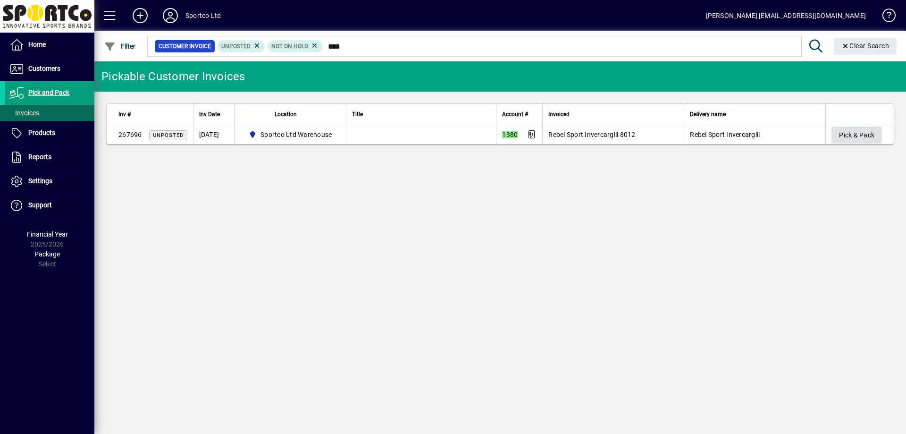
type input "****"
click at [850, 131] on span "Pick & Pack" at bounding box center [856, 135] width 35 height 16
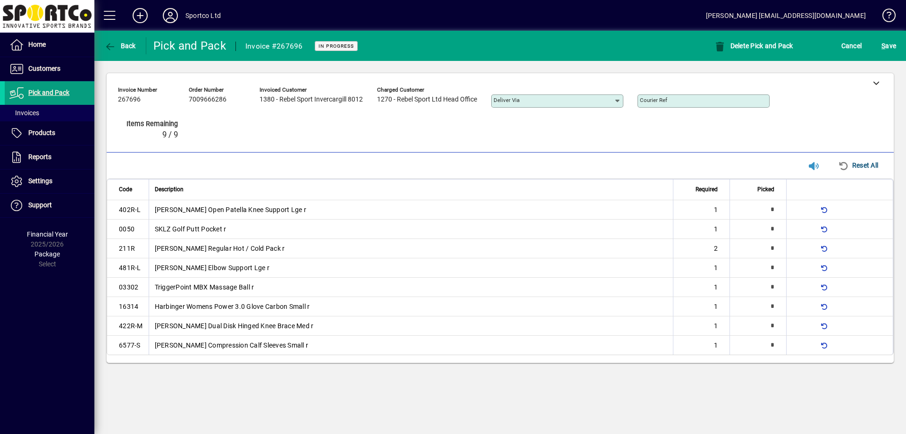
type input "*"
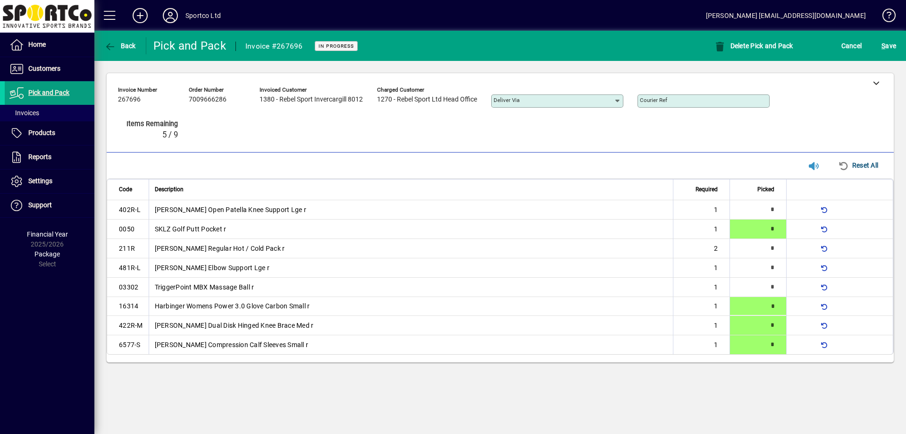
type input "*"
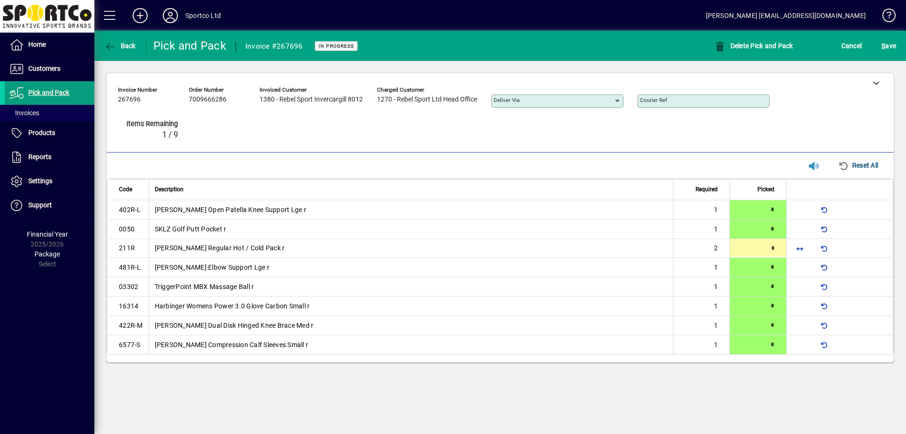
type input "*"
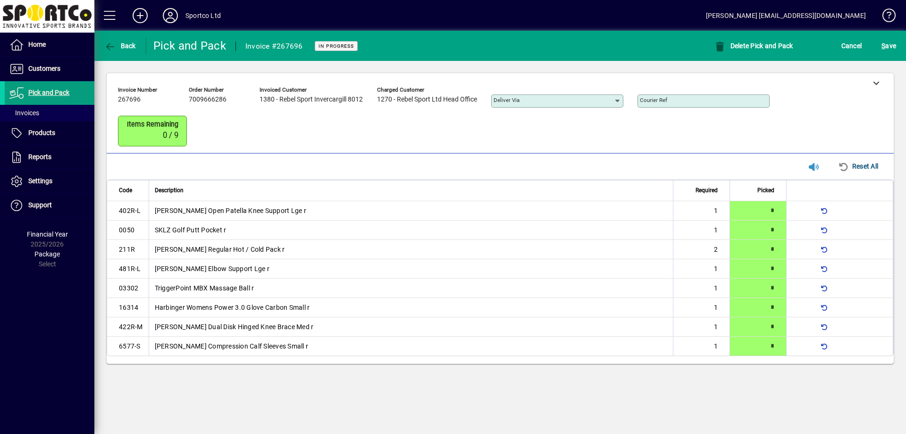
click at [885, 58] on mat-toolbar-row "Back Pick and Pack Invoice #267696 In Progress Delete Pick and Pack Cancel S ave" at bounding box center [500, 46] width 812 height 30
click at [885, 42] on span "S" at bounding box center [884, 46] width 4 height 8
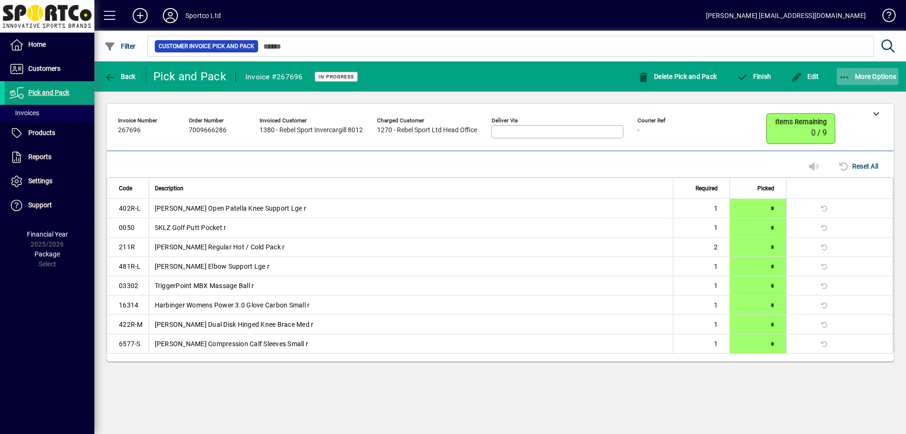
click at [842, 76] on icon "button" at bounding box center [845, 77] width 12 height 9
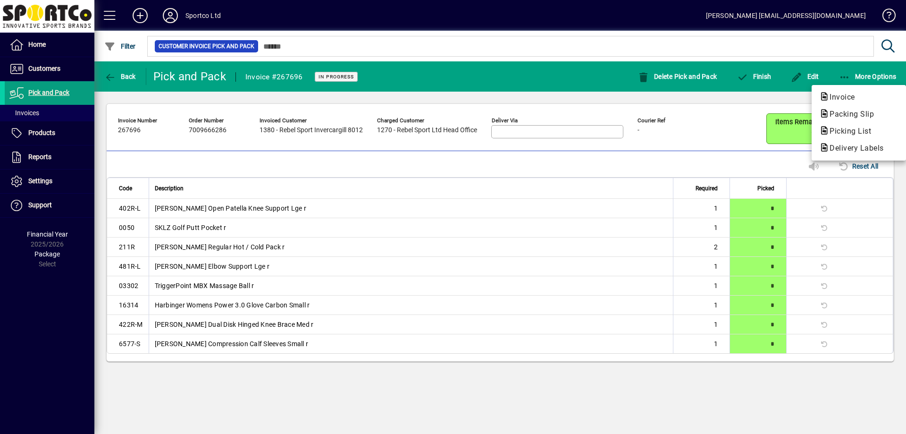
click at [758, 96] on div at bounding box center [453, 217] width 906 height 434
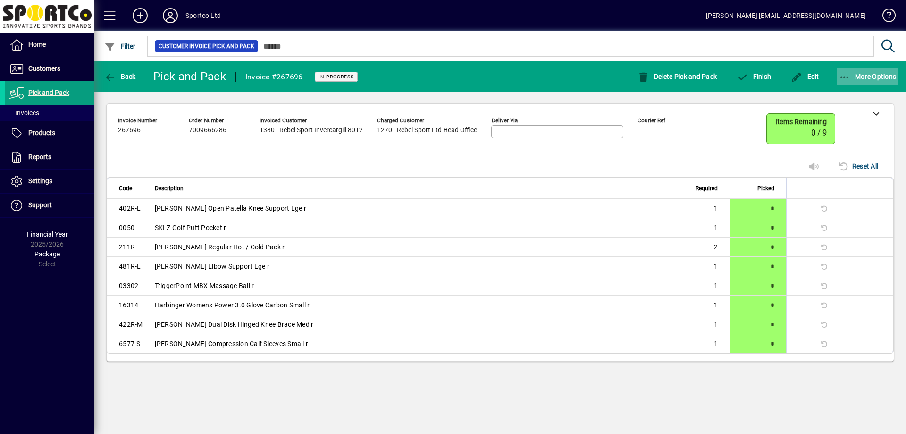
click at [854, 84] on span "button" at bounding box center [868, 76] width 62 height 23
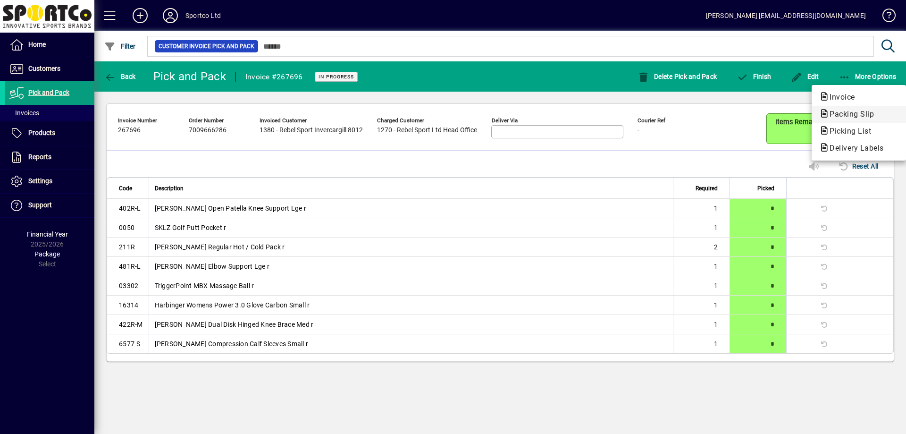
click at [845, 112] on span "Packing Slip" at bounding box center [848, 113] width 59 height 9
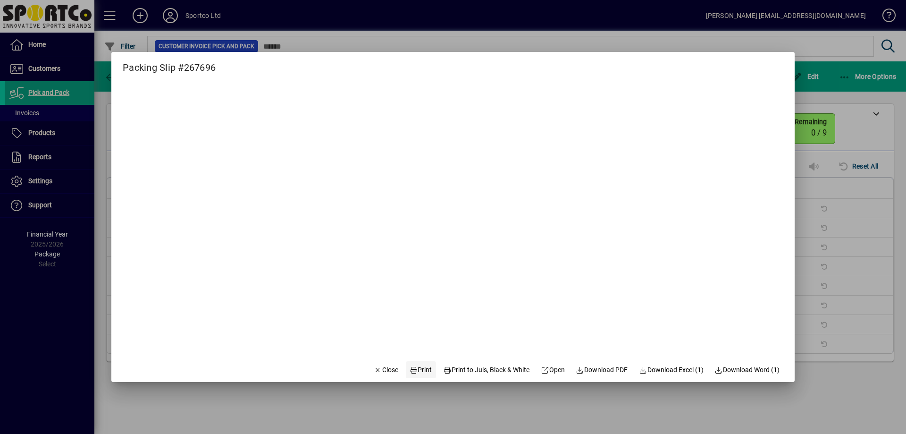
click at [415, 366] on span "Print" at bounding box center [421, 370] width 23 height 10
click at [381, 369] on span "Close" at bounding box center [386, 370] width 25 height 10
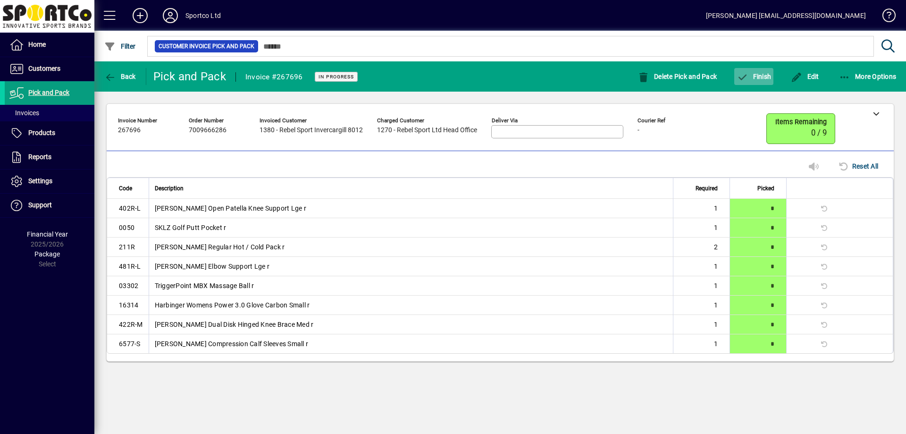
click at [753, 78] on span "Finish" at bounding box center [754, 77] width 34 height 8
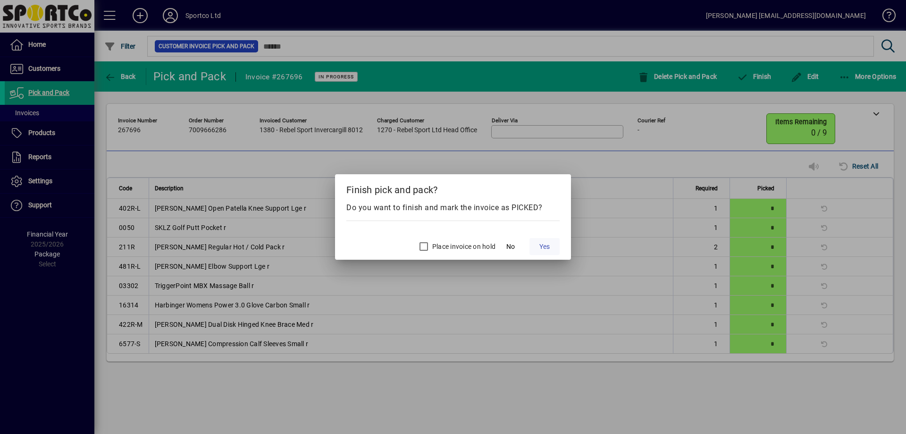
click at [552, 245] on span at bounding box center [544, 246] width 30 height 23
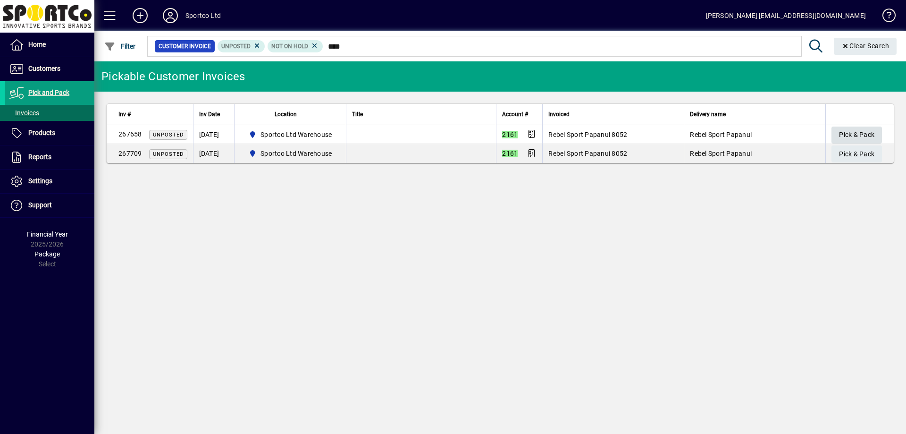
type input "****"
click at [847, 132] on span "Pick & Pack" at bounding box center [856, 135] width 35 height 16
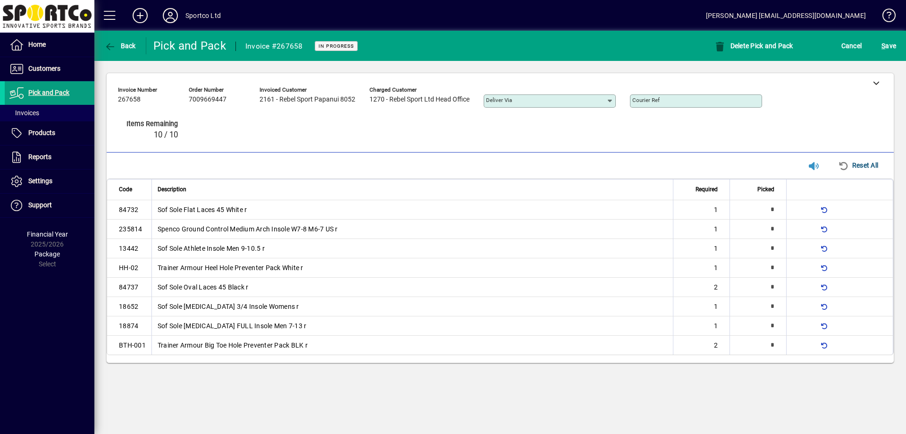
type input "*"
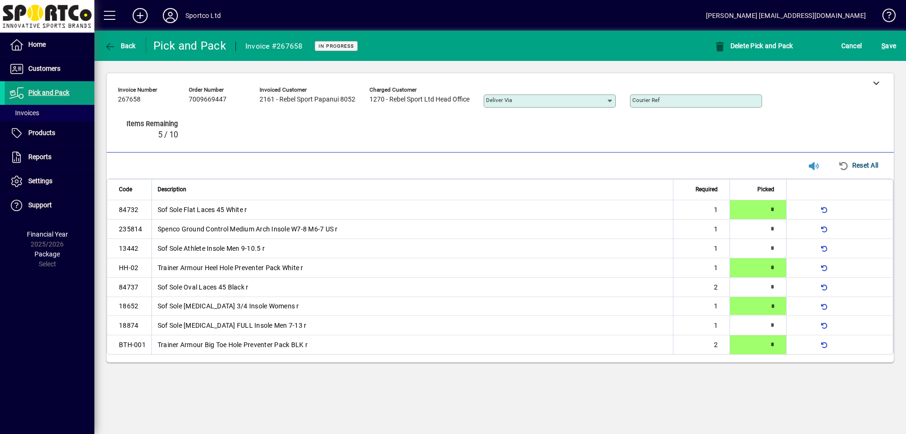
type input "*"
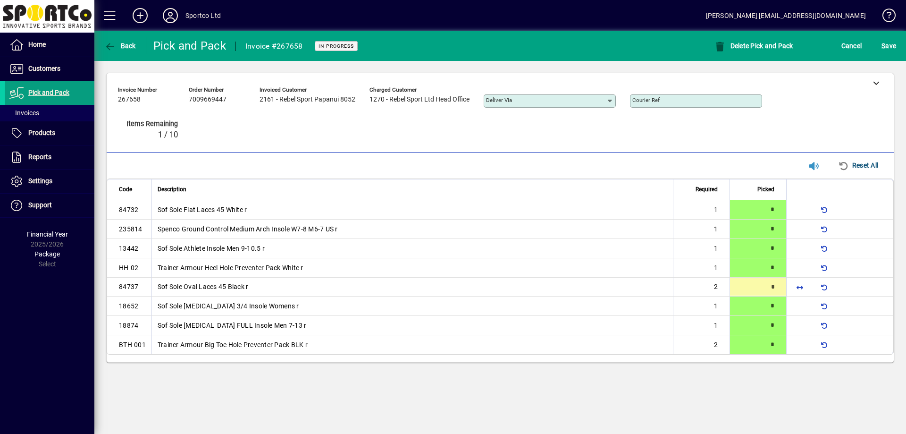
type input "*"
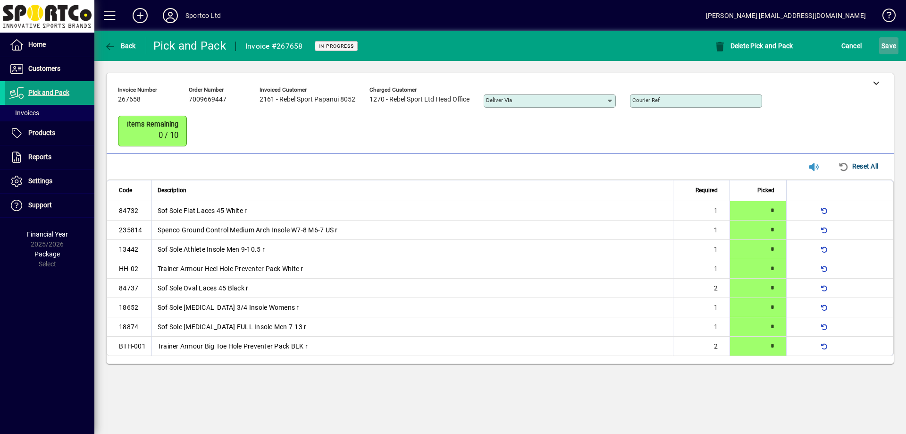
click at [898, 42] on span "submit" at bounding box center [888, 45] width 19 height 23
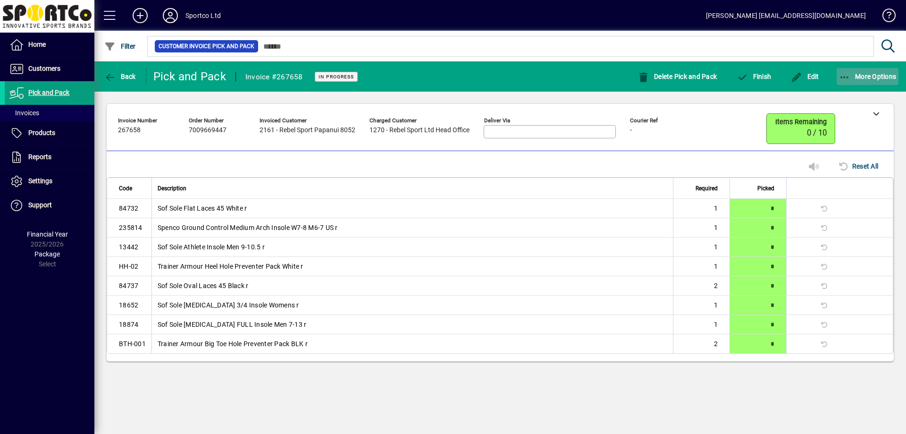
click at [843, 79] on icon "button" at bounding box center [845, 77] width 12 height 9
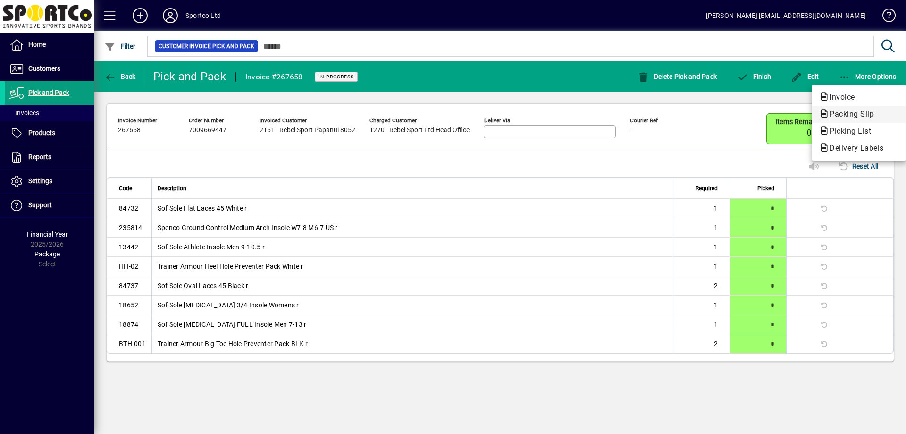
click at [852, 118] on span "Packing Slip" at bounding box center [848, 113] width 59 height 9
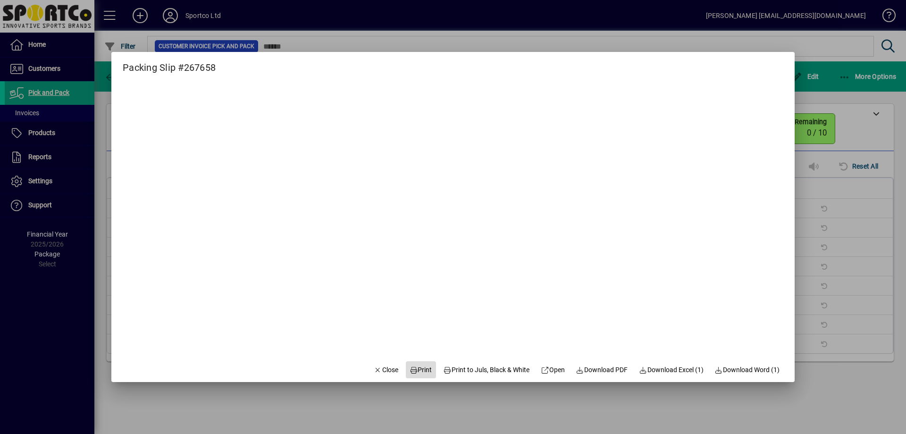
click at [415, 367] on span "Print" at bounding box center [421, 370] width 23 height 10
click at [383, 372] on span "Close" at bounding box center [386, 370] width 25 height 10
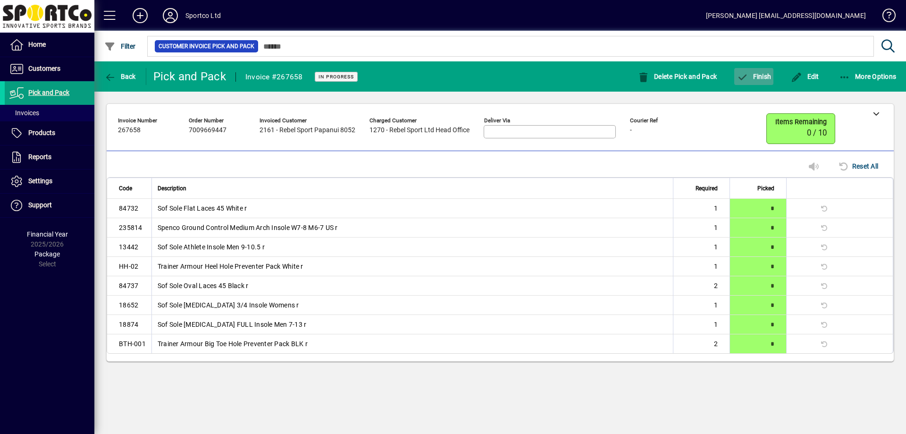
click at [753, 81] on span "button" at bounding box center [753, 76] width 39 height 23
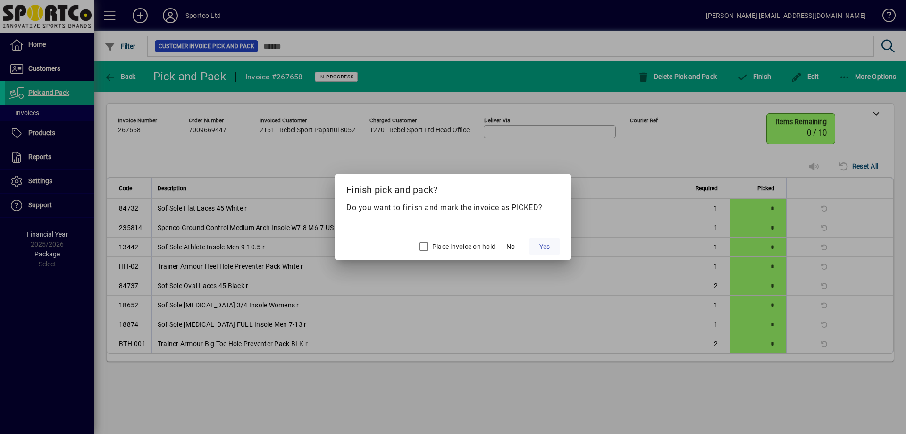
click at [546, 248] on span "Yes" at bounding box center [544, 247] width 10 height 10
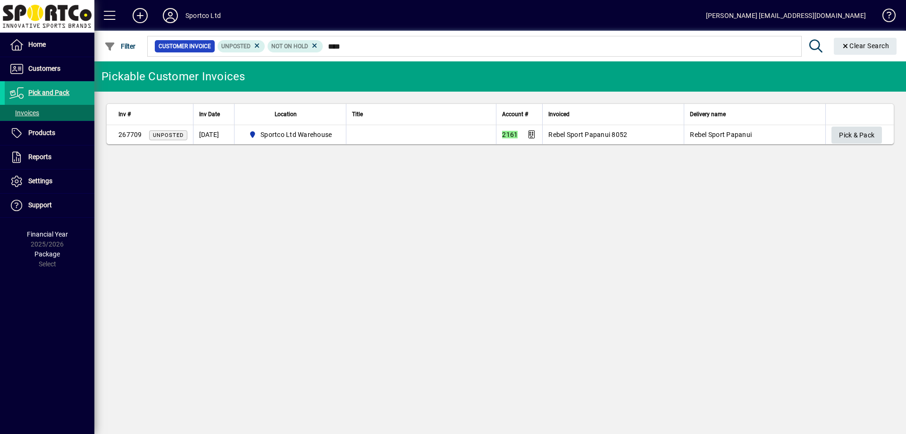
type input "****"
click at [857, 136] on span "Pick & Pack" at bounding box center [856, 135] width 35 height 16
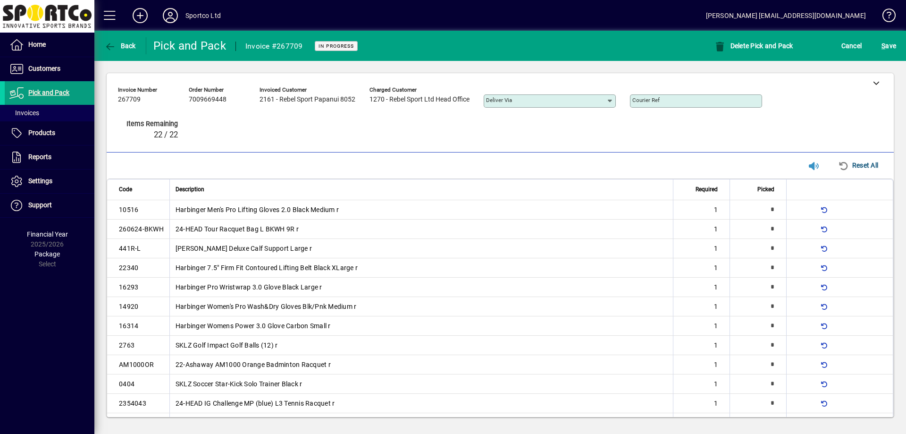
click at [868, 123] on div "Invoice number 267709 Order number 7009669448 Invoiced customer 2161 - Rebel Sp…" at bounding box center [493, 115] width 750 height 65
type input "*"
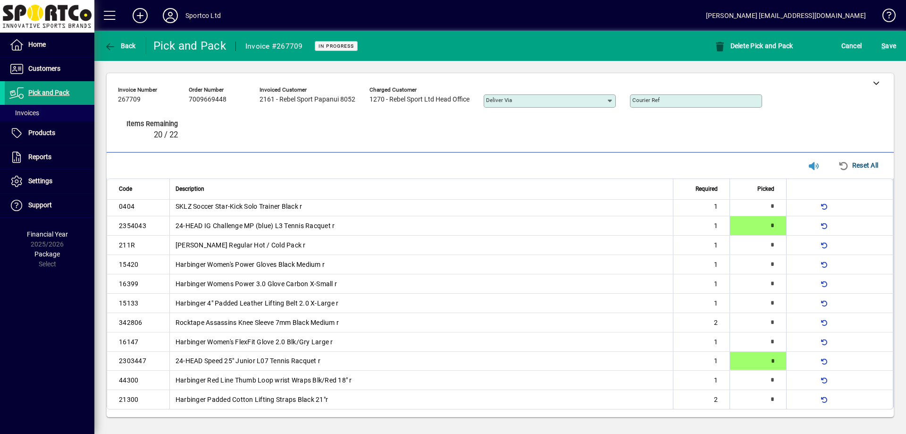
type input "*"
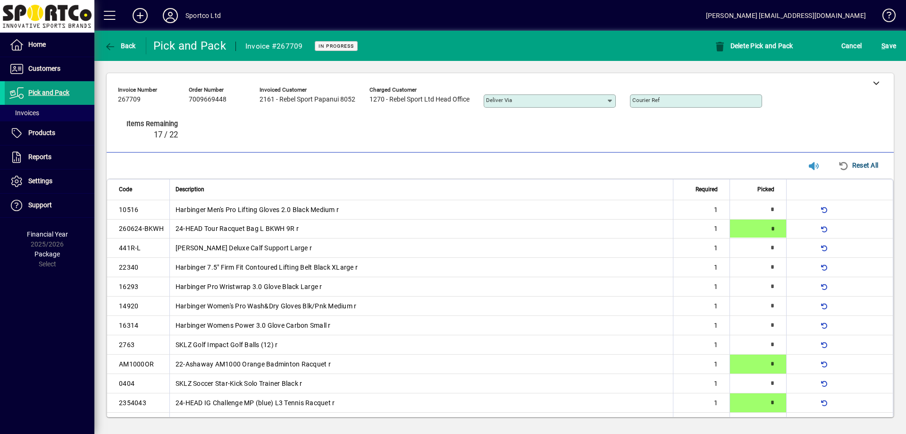
scroll to position [177, 0]
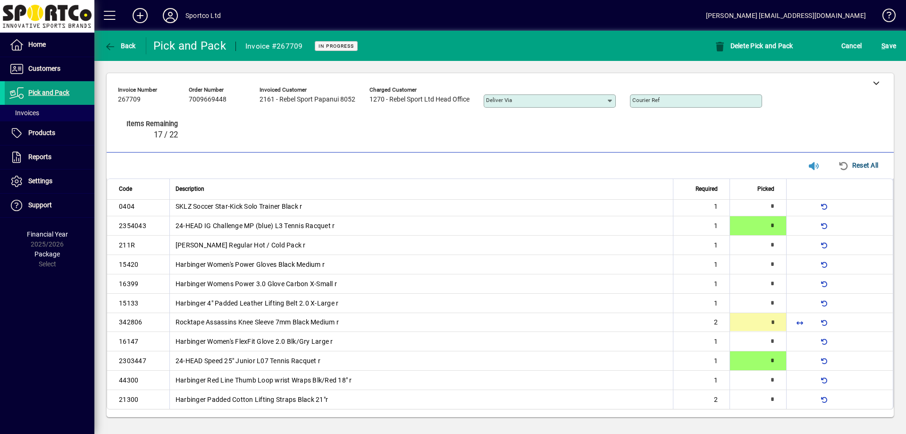
type input "*"
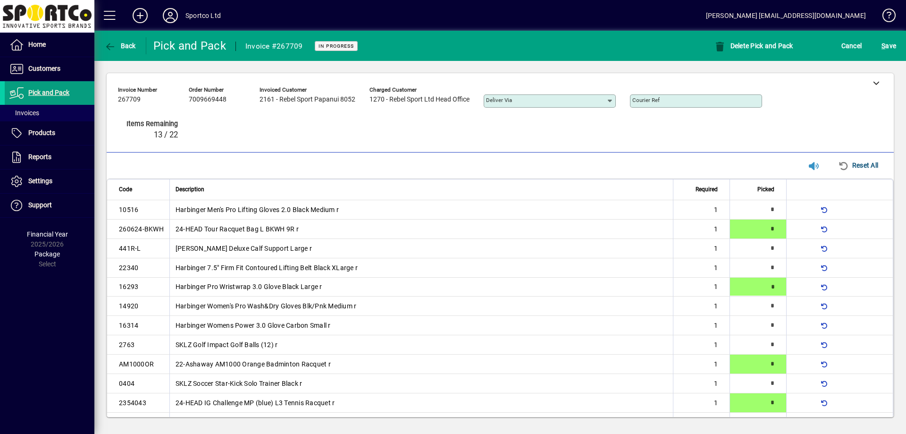
type input "*"
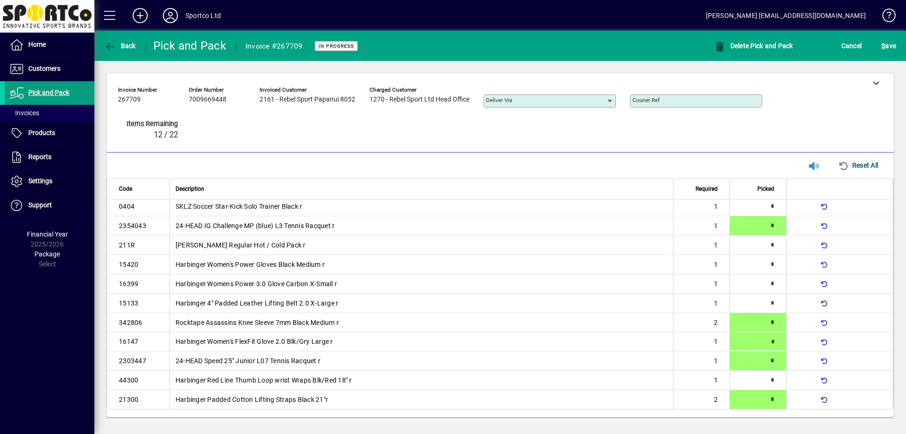
type input "*"
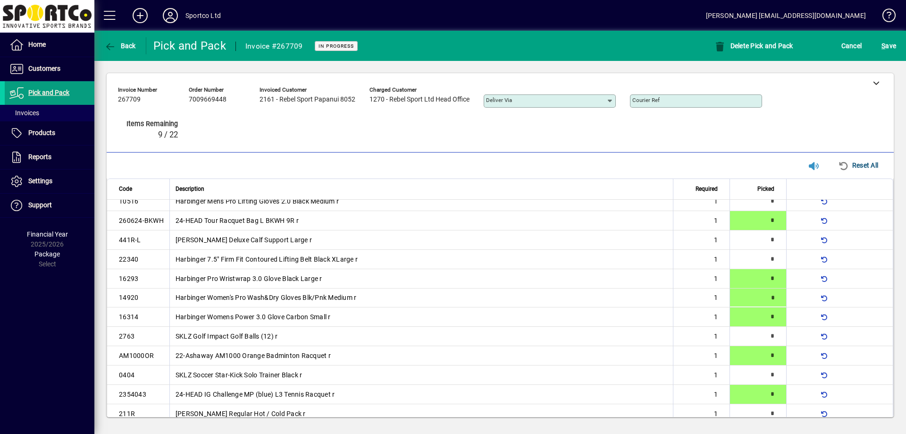
type input "*"
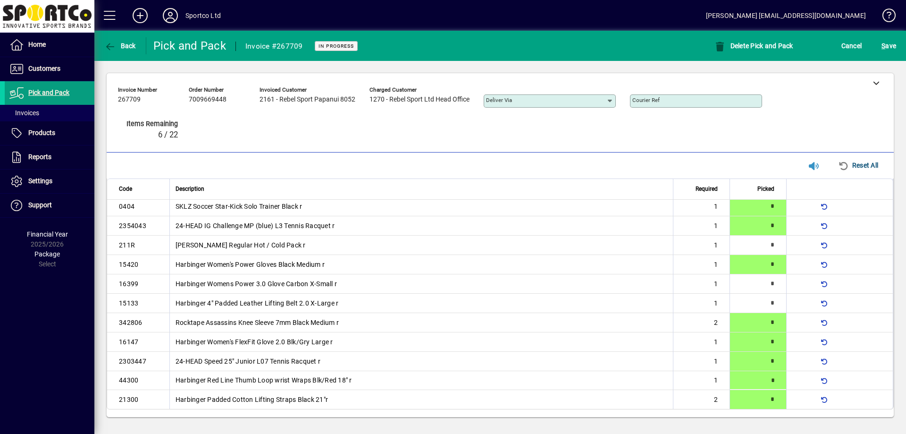
type input "*"
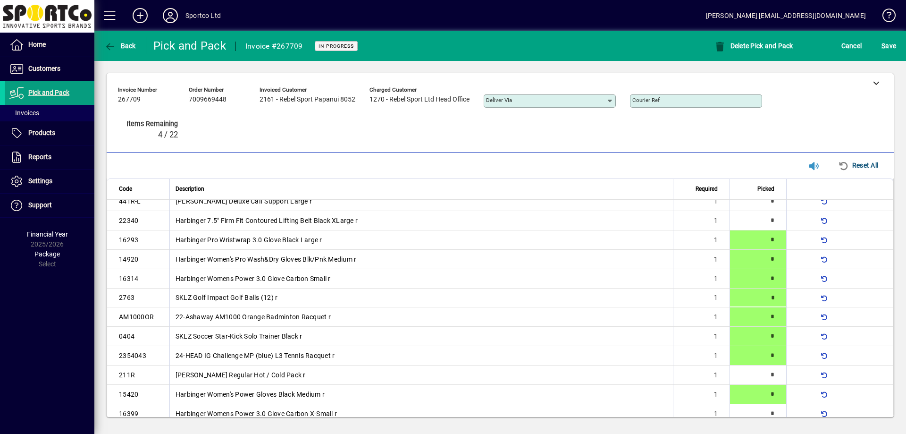
type input "*"
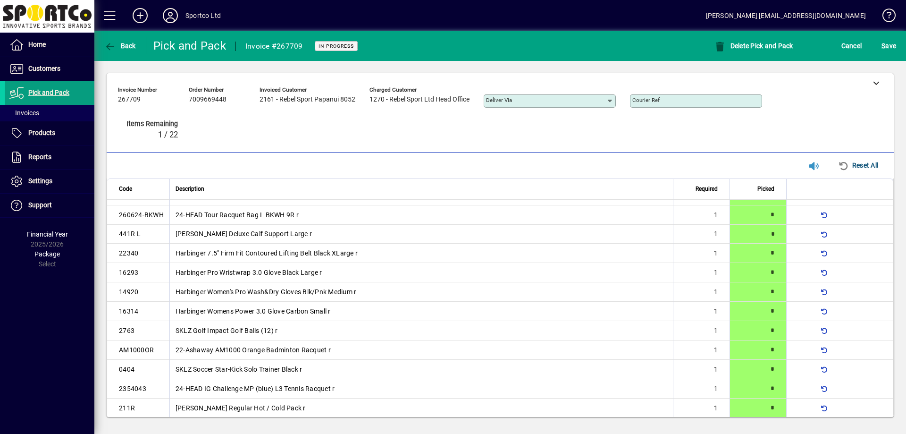
scroll to position [0, 0]
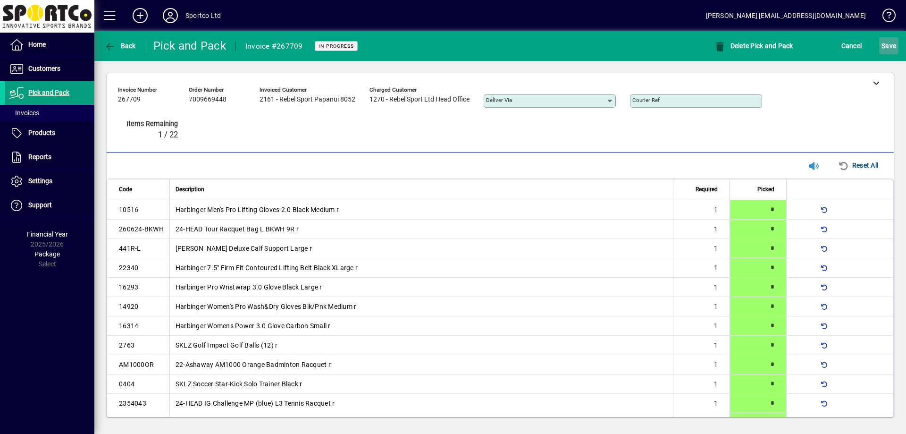
click at [882, 46] on span "S" at bounding box center [884, 46] width 4 height 8
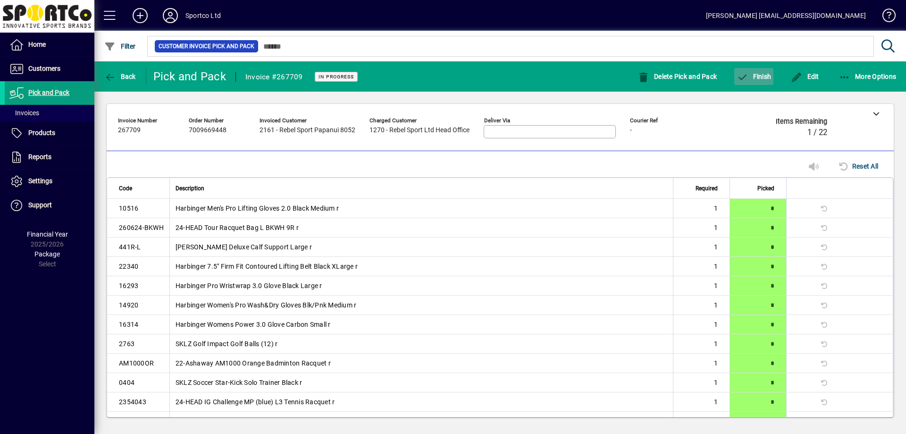
click at [762, 70] on span "button" at bounding box center [753, 76] width 39 height 23
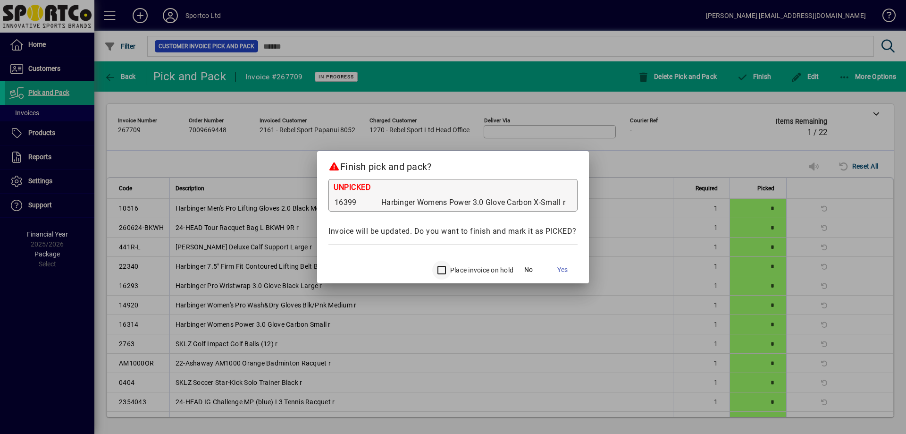
click at [431, 269] on div at bounding box center [440, 270] width 23 height 23
click at [567, 273] on span "Yes" at bounding box center [562, 270] width 10 height 10
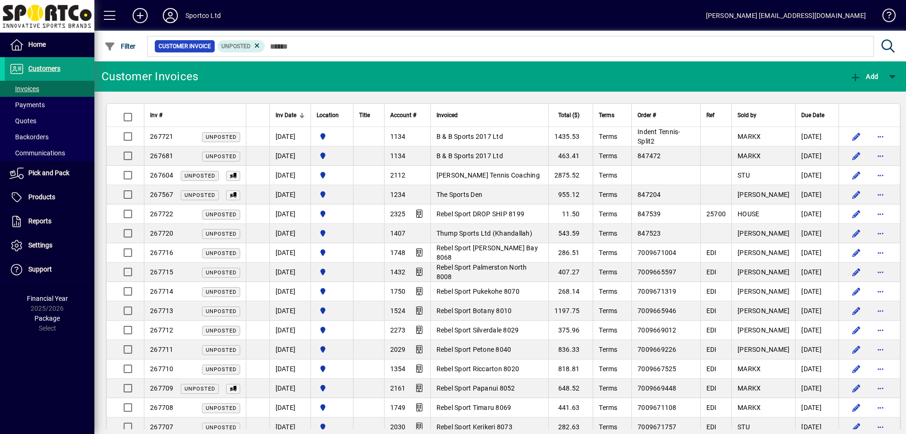
type input "*"
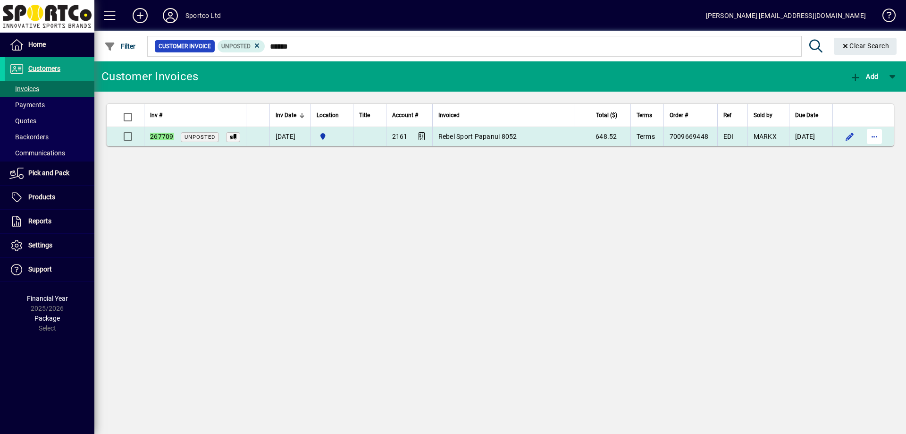
type input "******"
click at [867, 137] on span "button" at bounding box center [874, 136] width 23 height 23
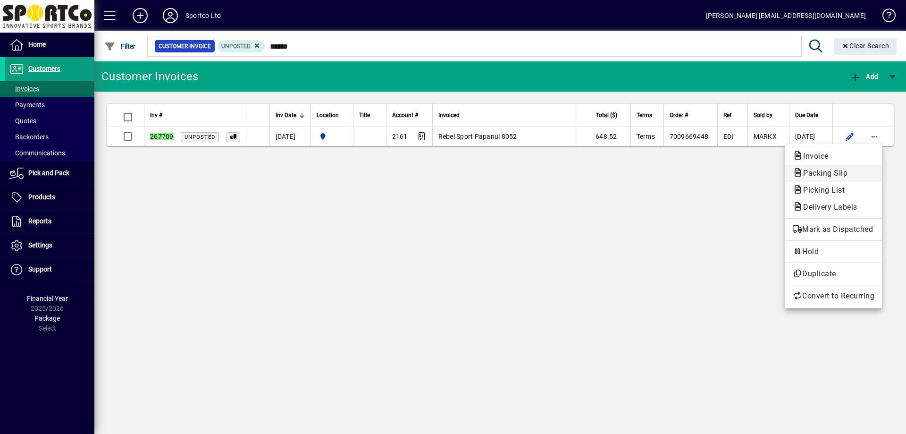
click at [851, 173] on span "Packing Slip" at bounding box center [834, 173] width 82 height 11
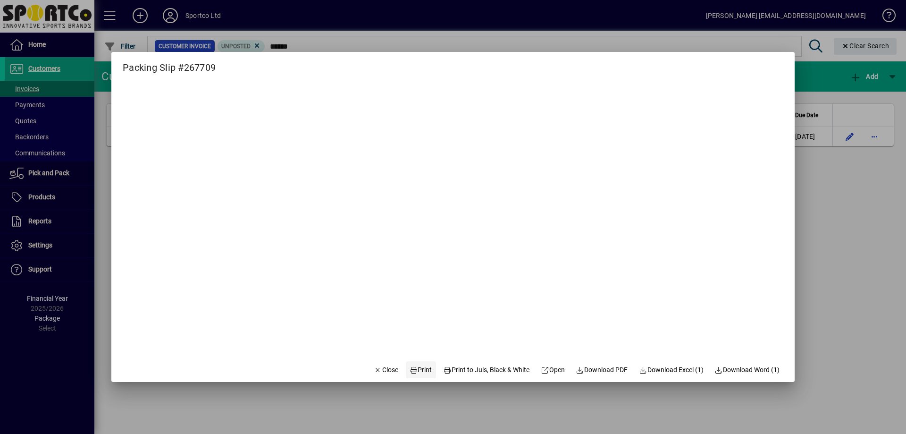
click at [413, 367] on span "Print" at bounding box center [421, 370] width 23 height 10
click at [385, 371] on span "Close" at bounding box center [386, 370] width 25 height 10
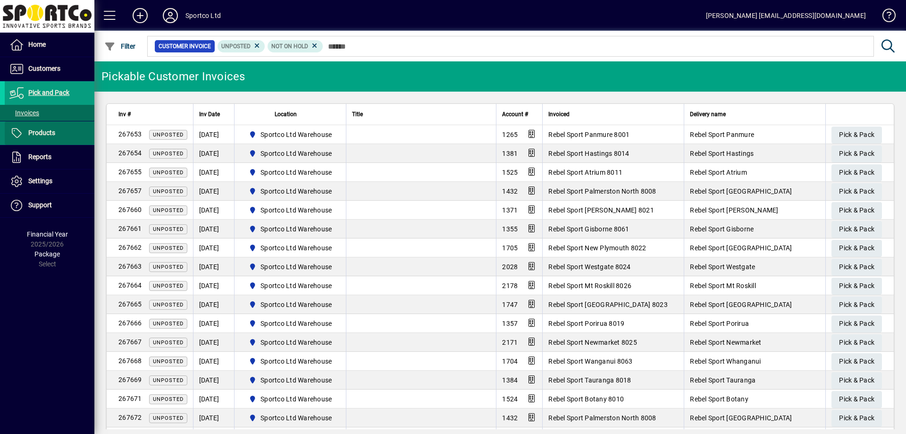
click at [47, 125] on span at bounding box center [50, 133] width 90 height 23
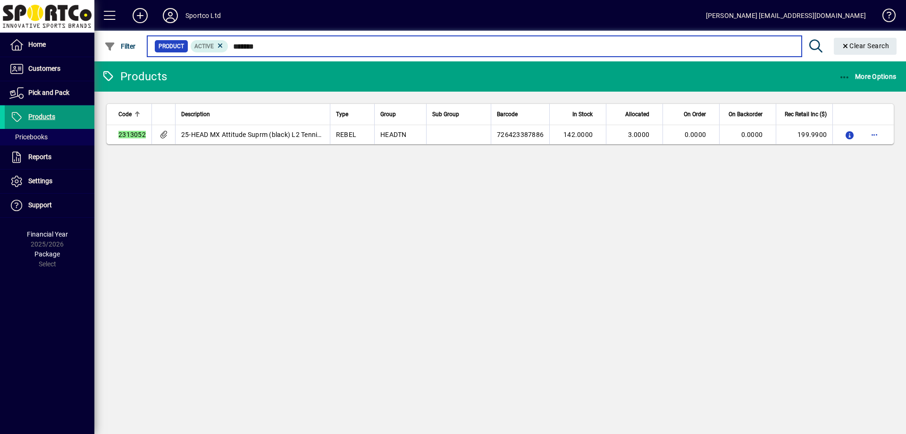
type input "*******"
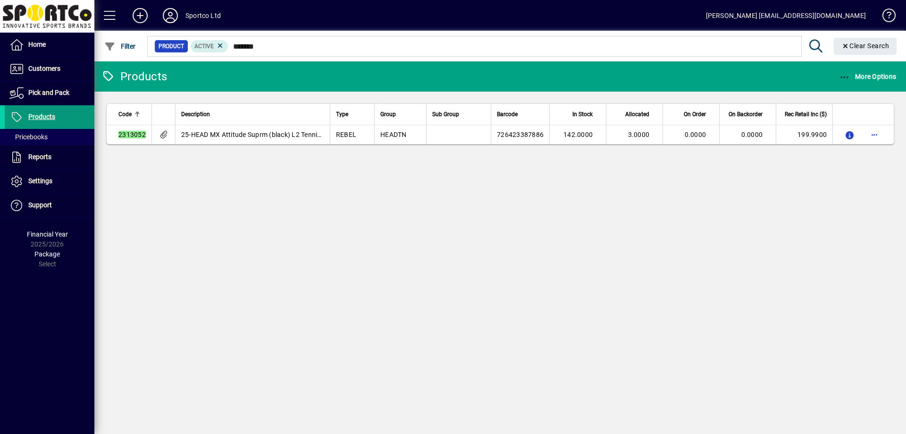
click at [61, 119] on span at bounding box center [50, 117] width 90 height 23
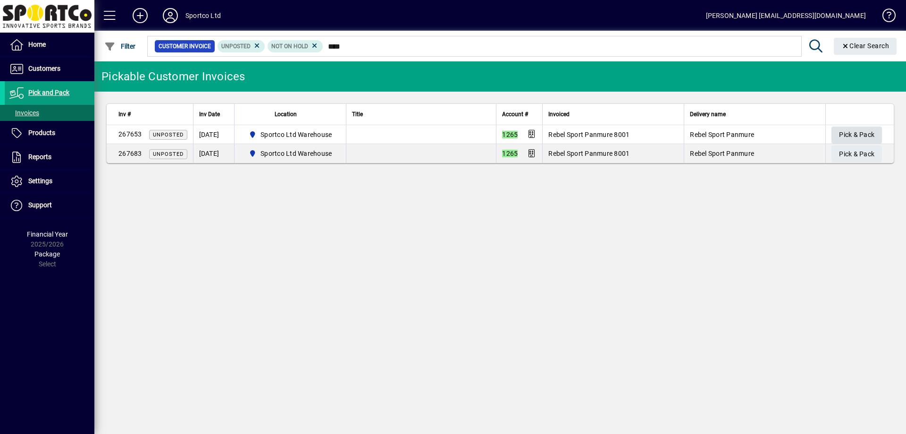
type input "****"
click at [861, 127] on span "Pick & Pack" at bounding box center [856, 135] width 35 height 16
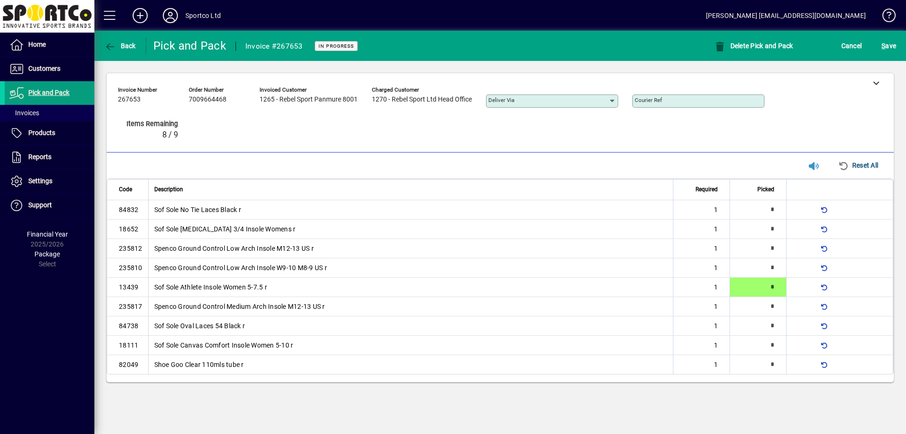
type input "*"
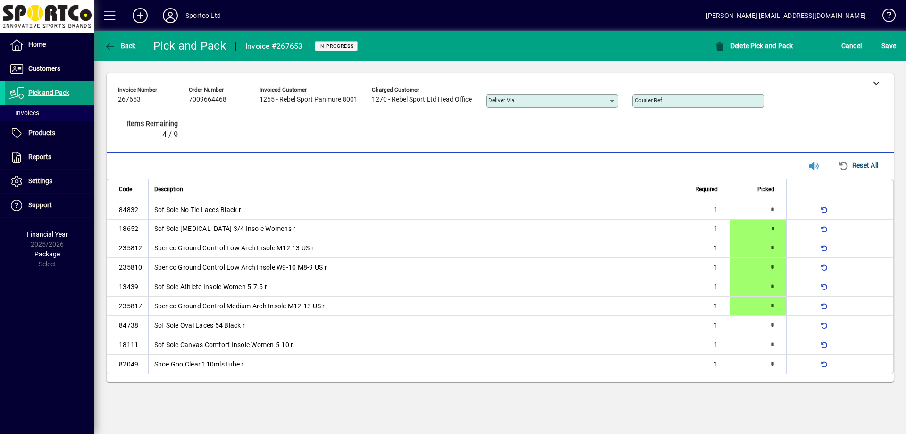
type input "*"
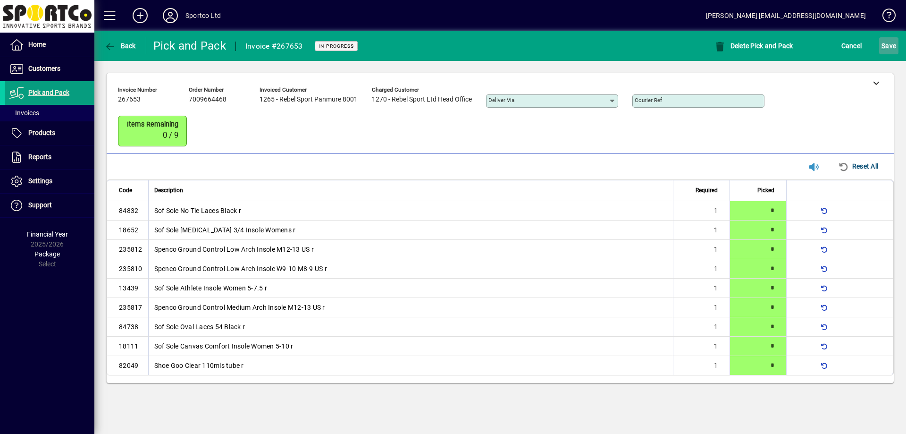
click at [884, 48] on span "S" at bounding box center [884, 46] width 4 height 8
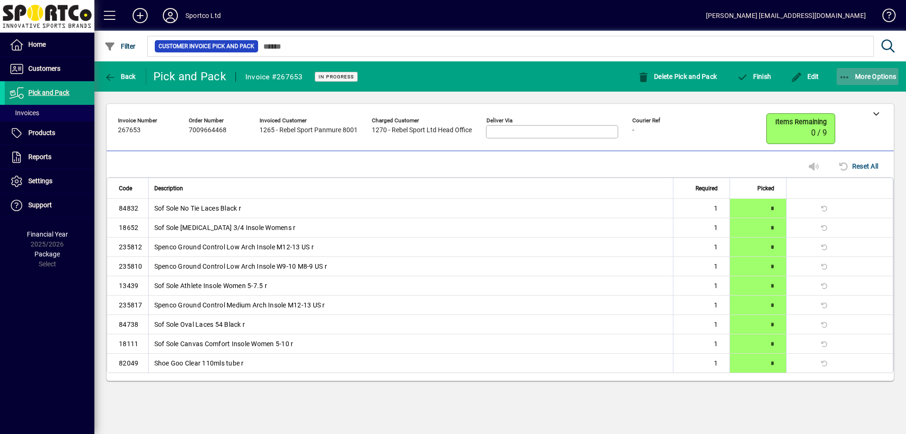
click at [857, 76] on span "More Options" at bounding box center [868, 77] width 58 height 8
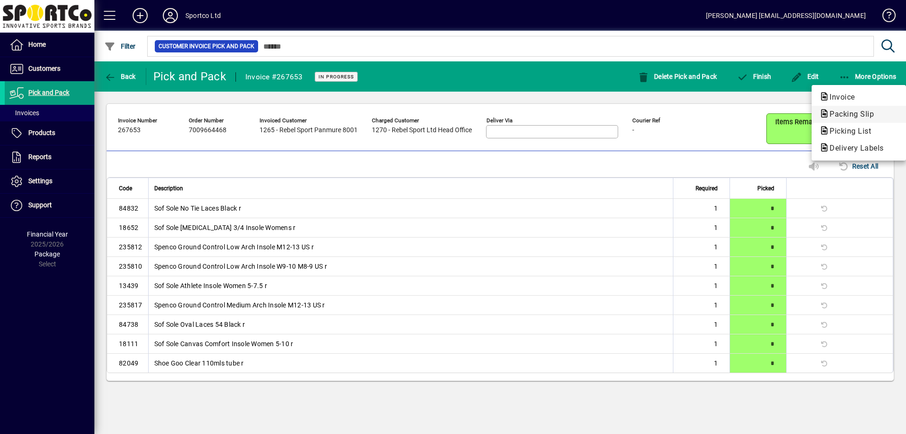
click at [825, 109] on icon "button" at bounding box center [824, 113] width 10 height 8
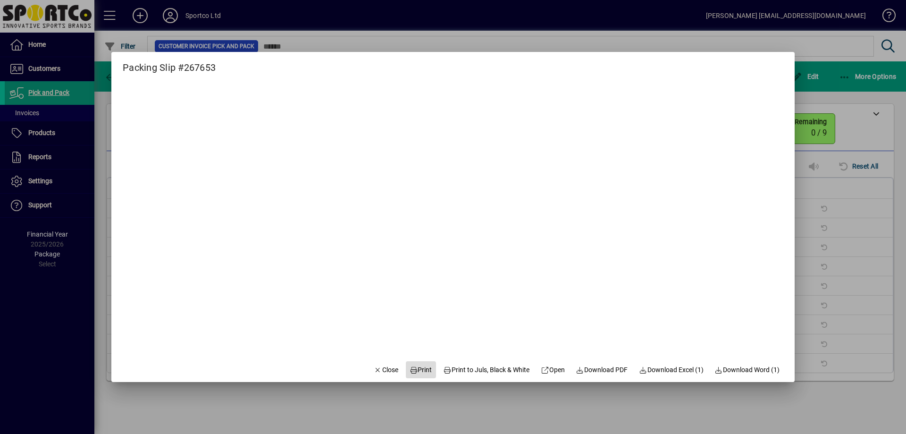
click at [410, 370] on icon at bounding box center [414, 370] width 8 height 7
click at [374, 366] on span "Close" at bounding box center [386, 370] width 25 height 10
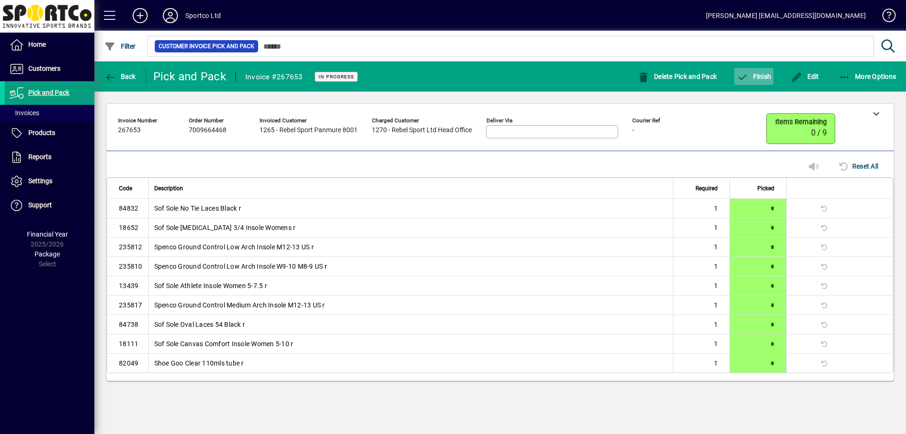
click at [758, 79] on span "Finish" at bounding box center [754, 77] width 34 height 8
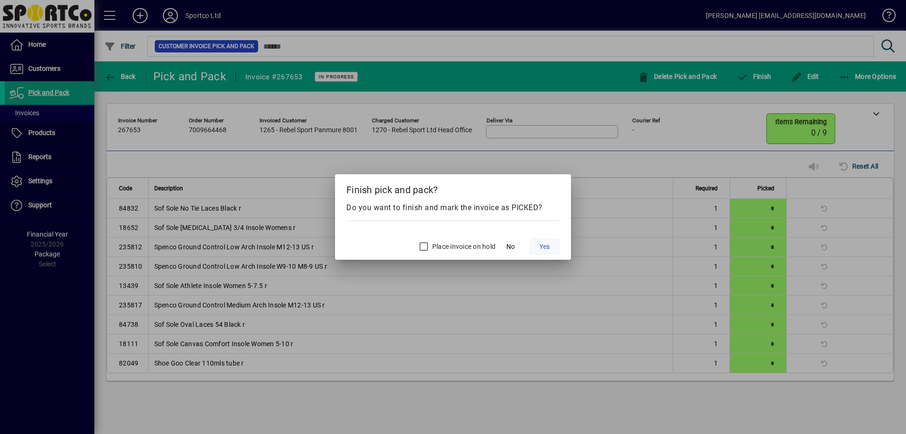
click at [542, 255] on span at bounding box center [544, 246] width 30 height 23
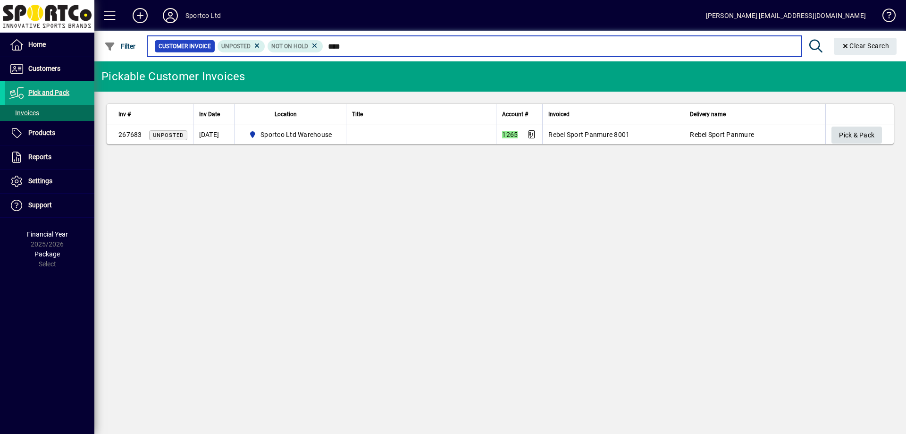
type input "****"
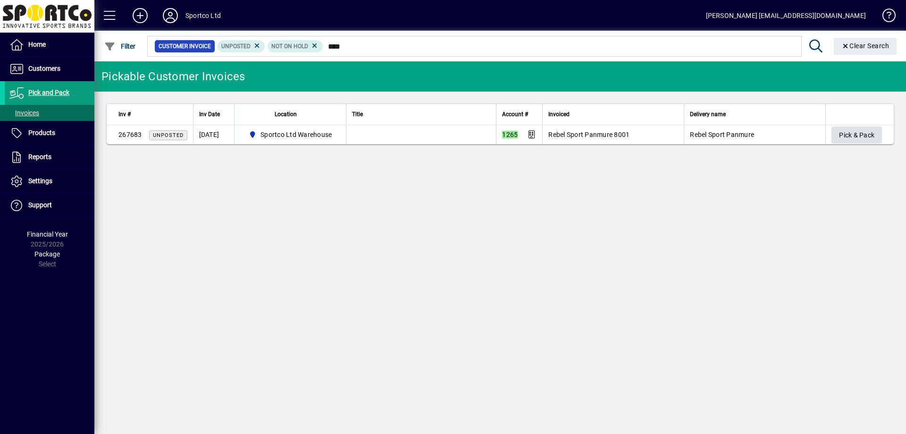
click at [863, 136] on span "Pick & Pack" at bounding box center [856, 135] width 35 height 16
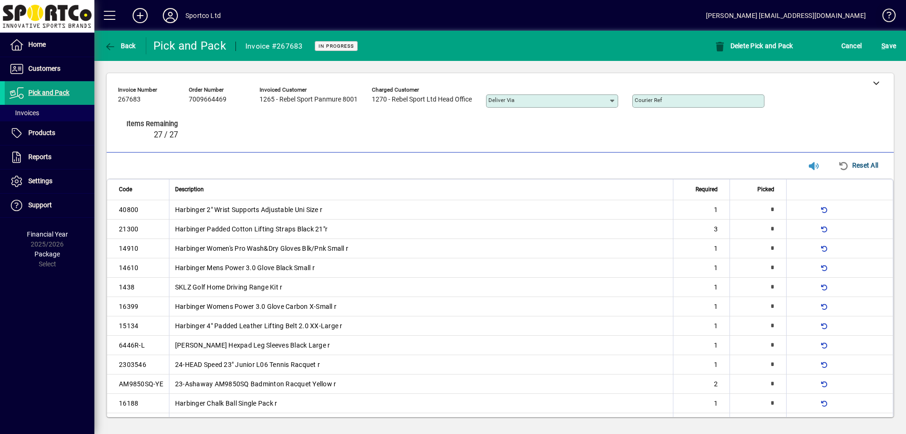
type input "*"
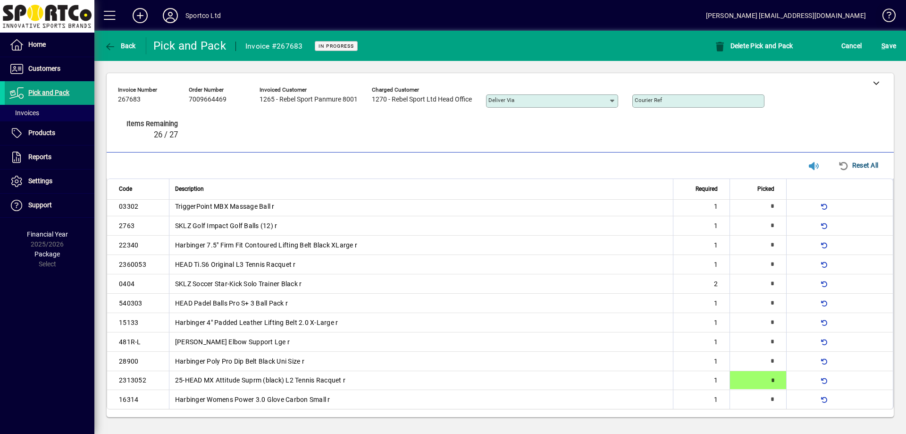
type input "*"
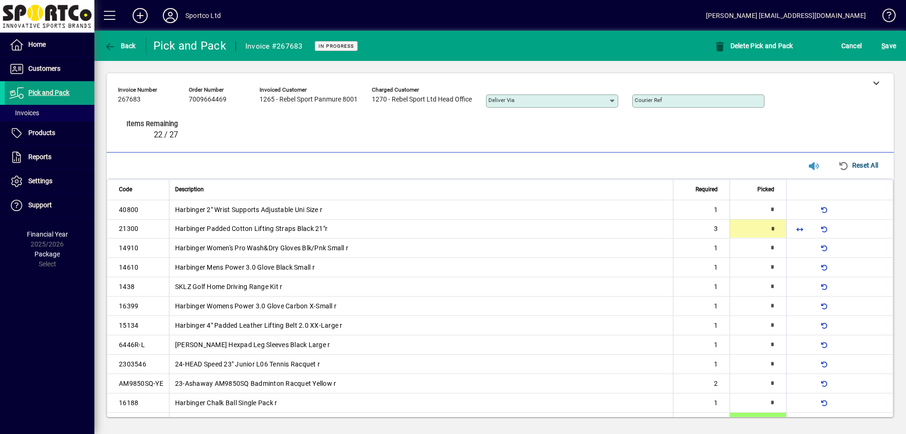
type input "*"
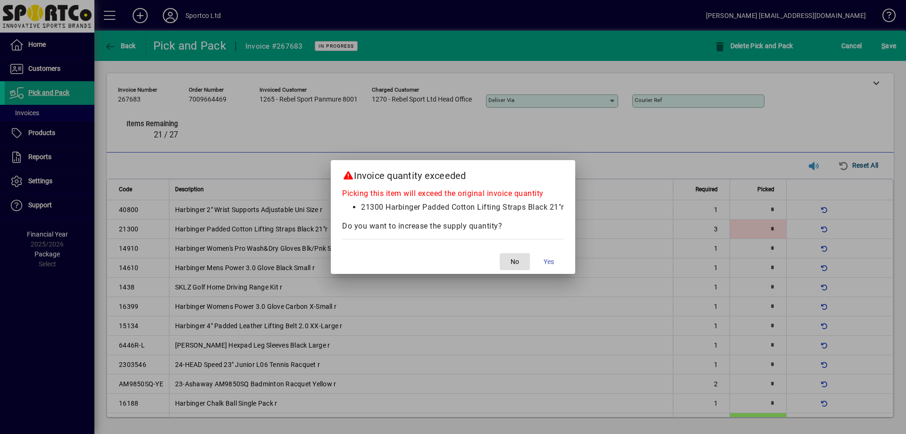
click at [500, 253] on button "No" at bounding box center [515, 261] width 30 height 17
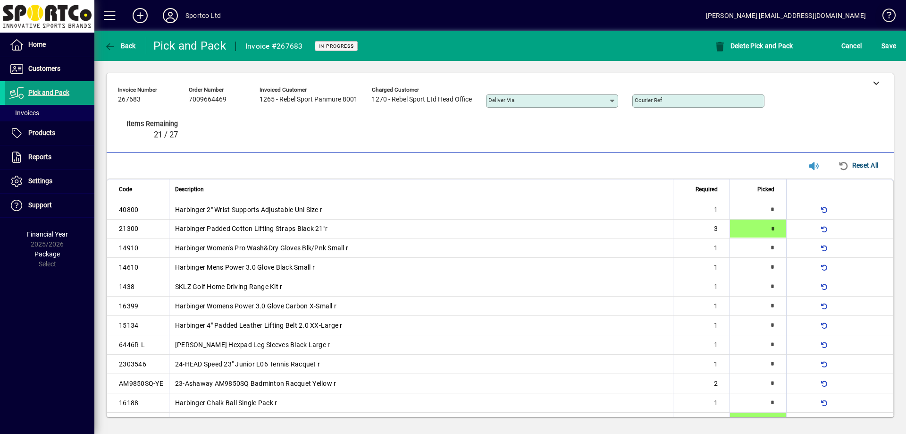
type input "*"
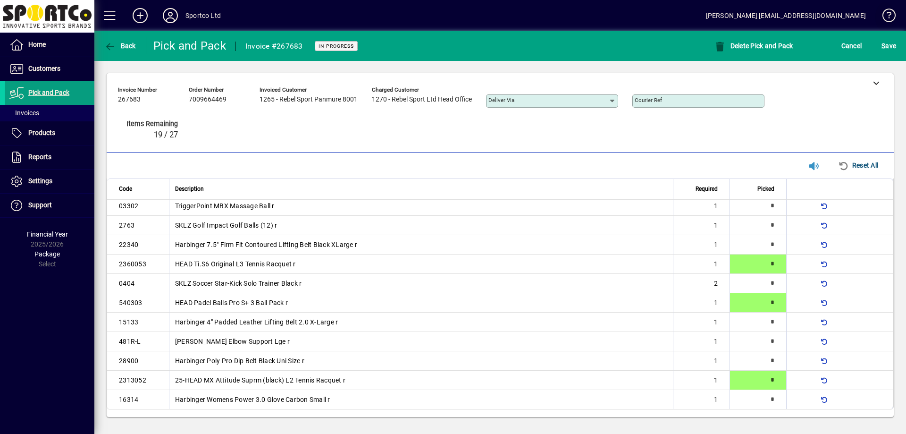
scroll to position [86, 0]
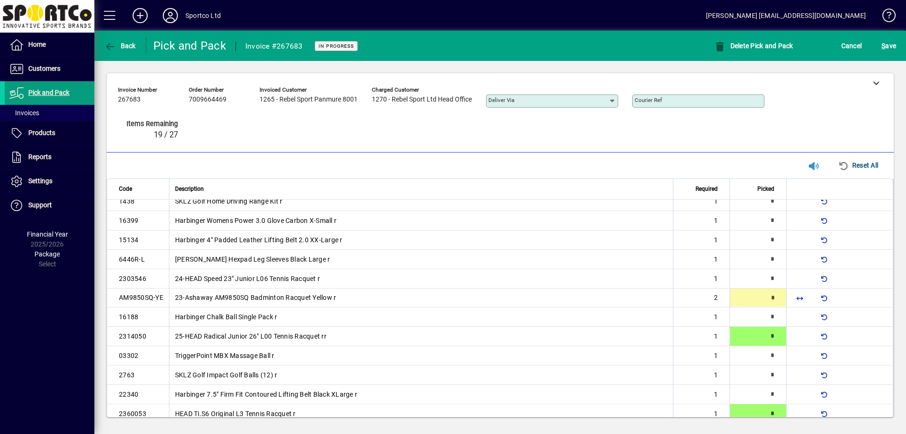
type input "*"
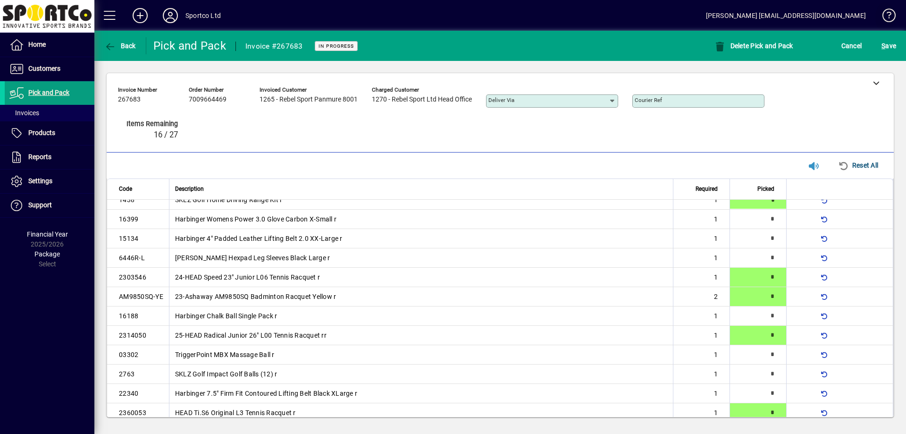
type input "*"
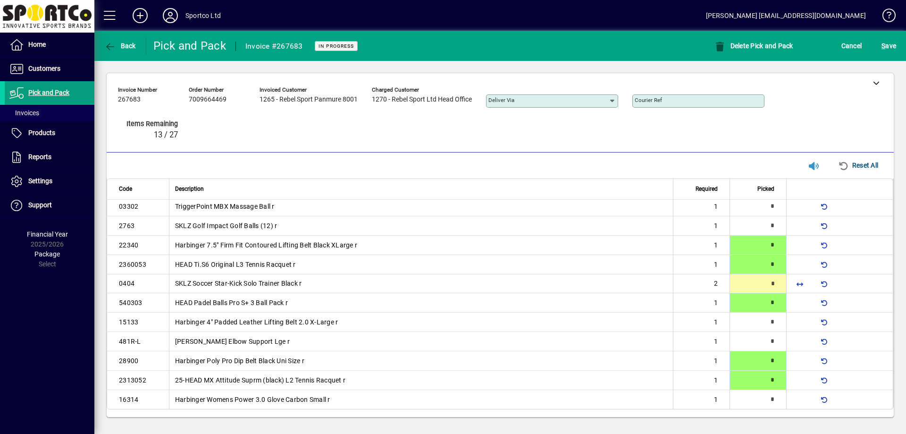
type input "*"
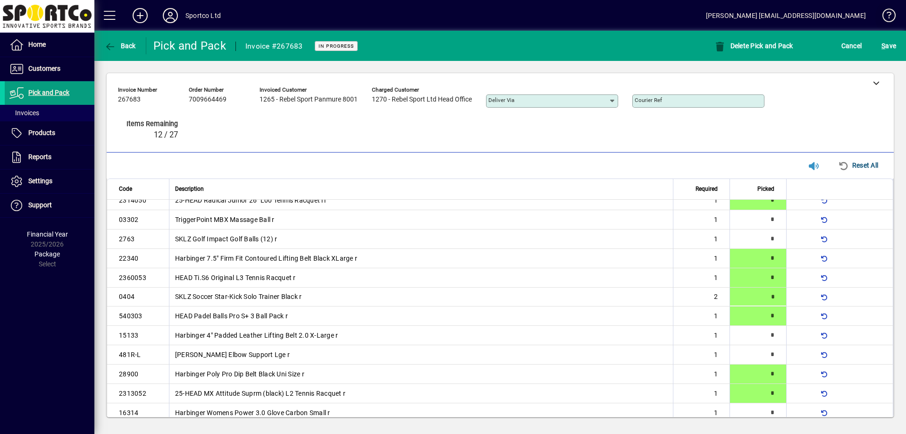
type input "*"
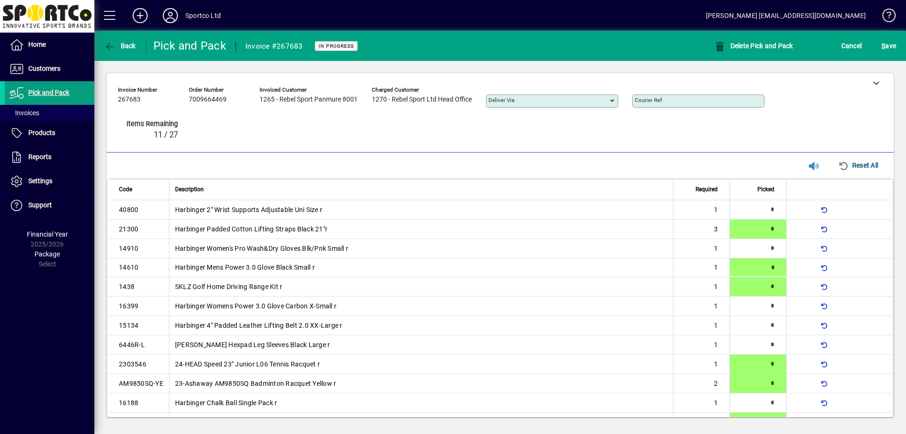
type input "*"
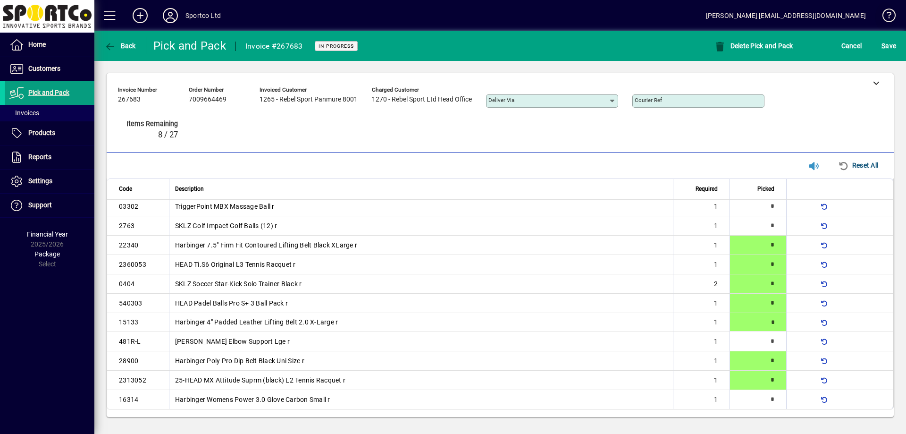
type input "*"
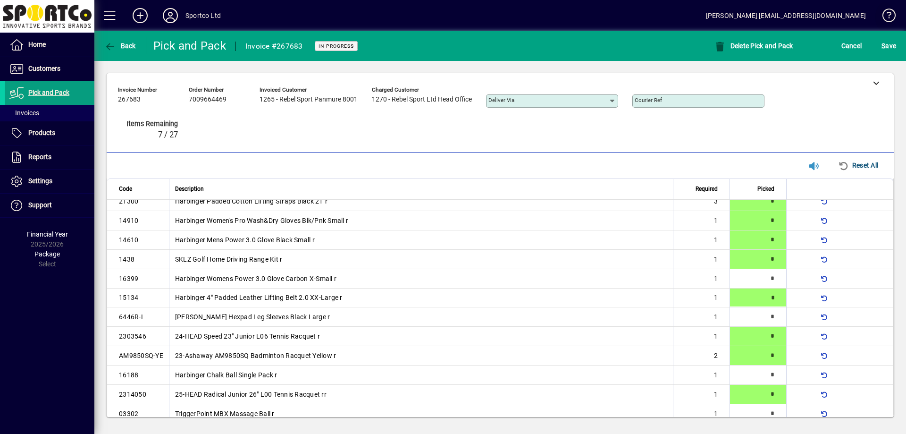
type input "*"
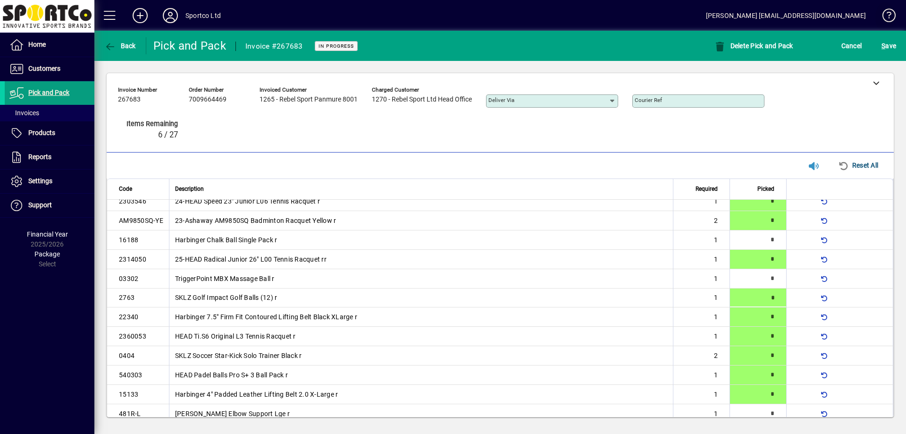
type input "*"
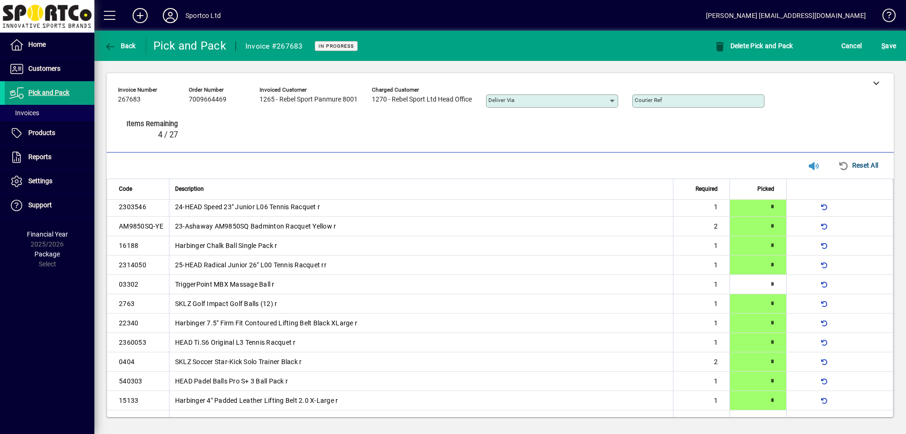
type input "*"
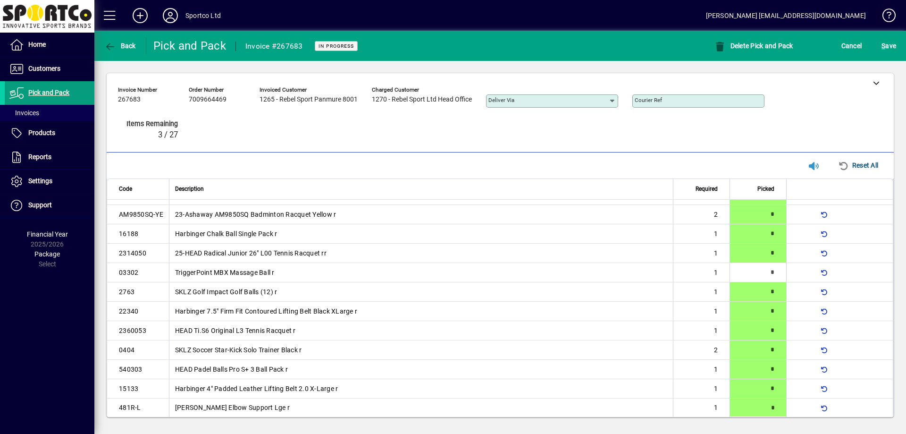
type input "*"
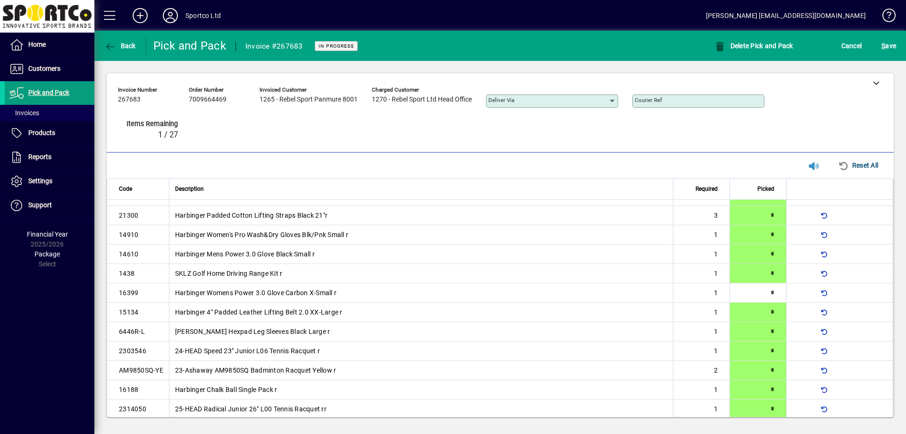
scroll to position [0, 0]
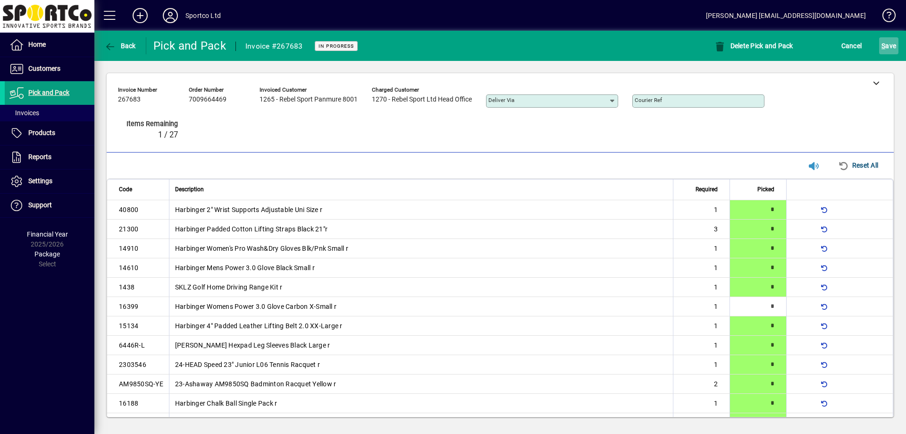
click at [893, 44] on span "S ave" at bounding box center [889, 45] width 15 height 15
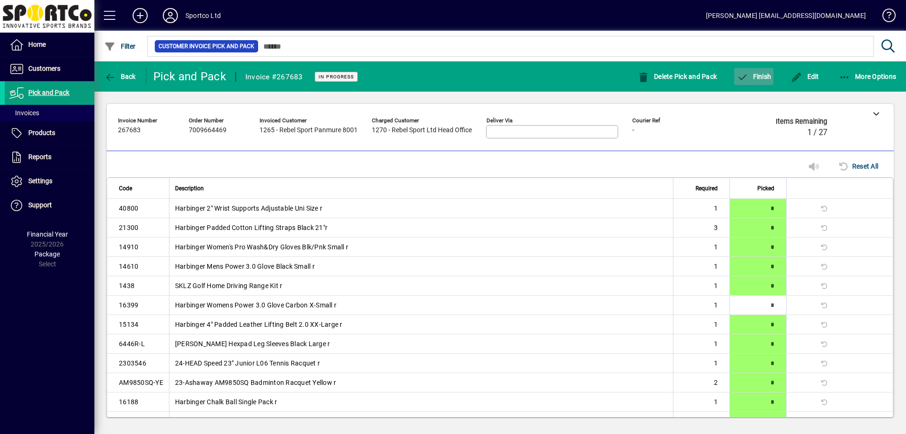
click at [761, 86] on span "button" at bounding box center [753, 76] width 39 height 23
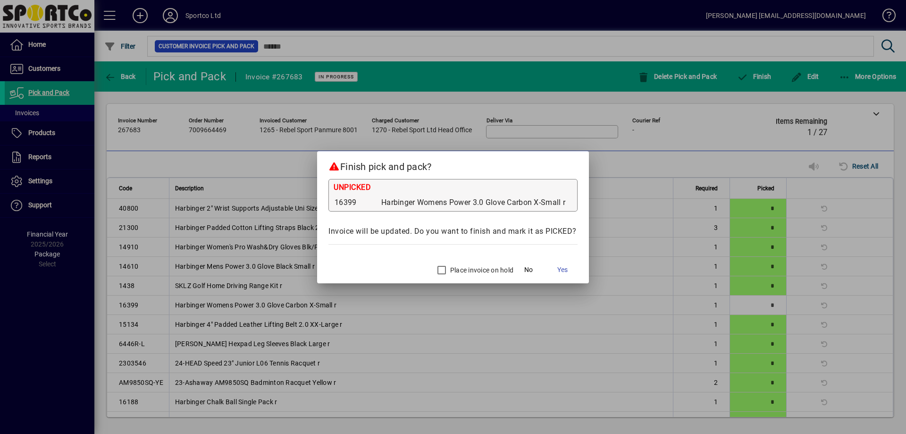
click at [454, 275] on div "Place invoice on hold" at bounding box center [472, 269] width 81 height 19
click at [570, 264] on span at bounding box center [562, 270] width 30 height 23
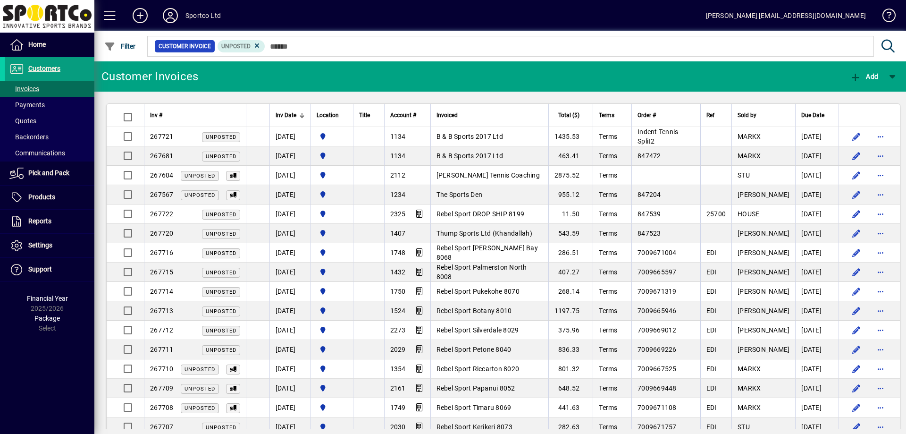
type input "*"
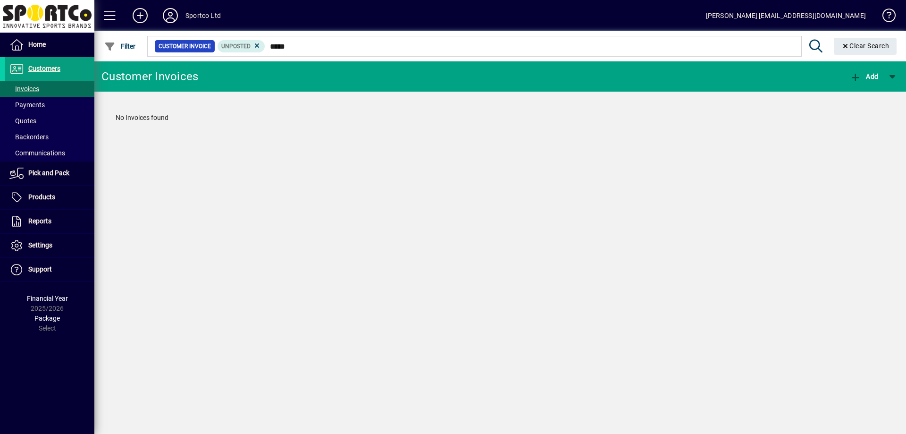
click at [284, 49] on input "*****" at bounding box center [529, 46] width 529 height 13
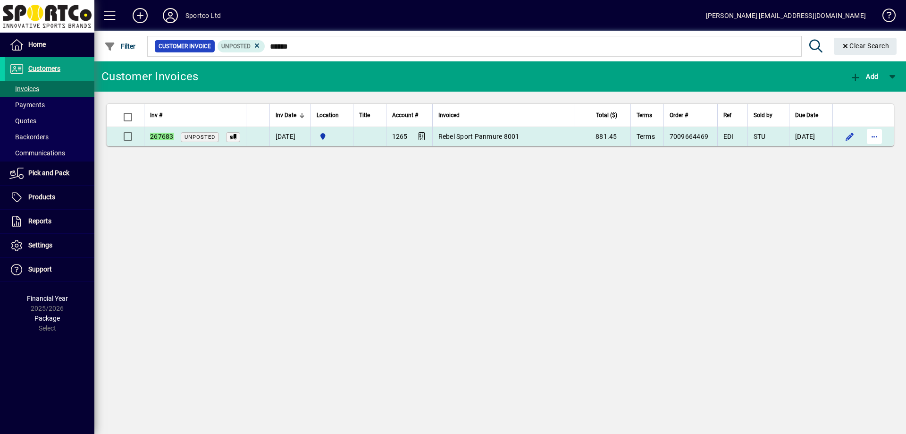
type input "******"
click at [874, 137] on span "button" at bounding box center [874, 136] width 23 height 23
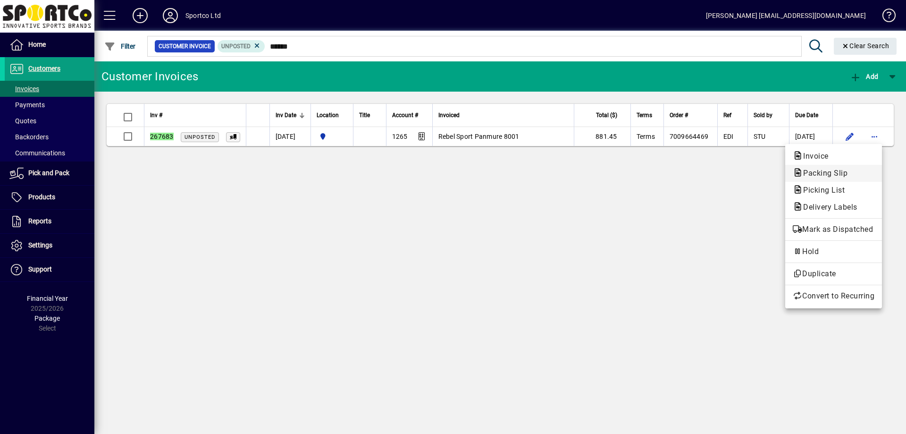
click at [854, 177] on span "Packing Slip" at bounding box center [834, 173] width 82 height 11
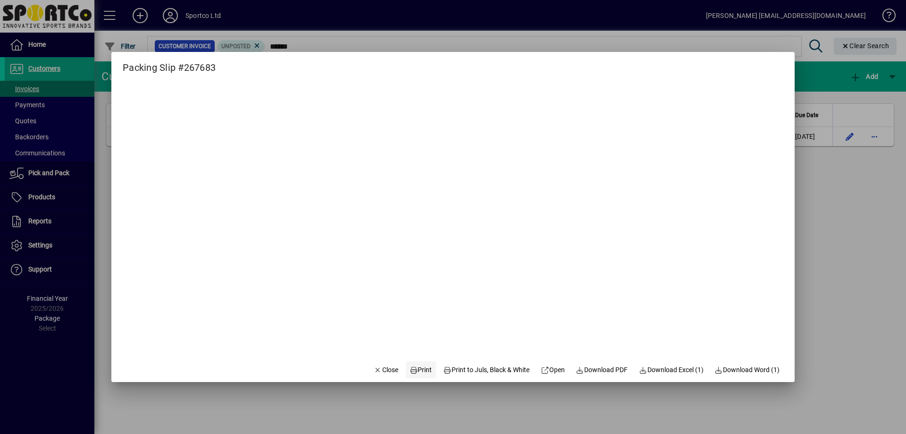
click at [412, 365] on span "Print" at bounding box center [421, 370] width 23 height 10
click at [378, 370] on span "Close" at bounding box center [386, 370] width 25 height 10
